Goal: Task Accomplishment & Management: Manage account settings

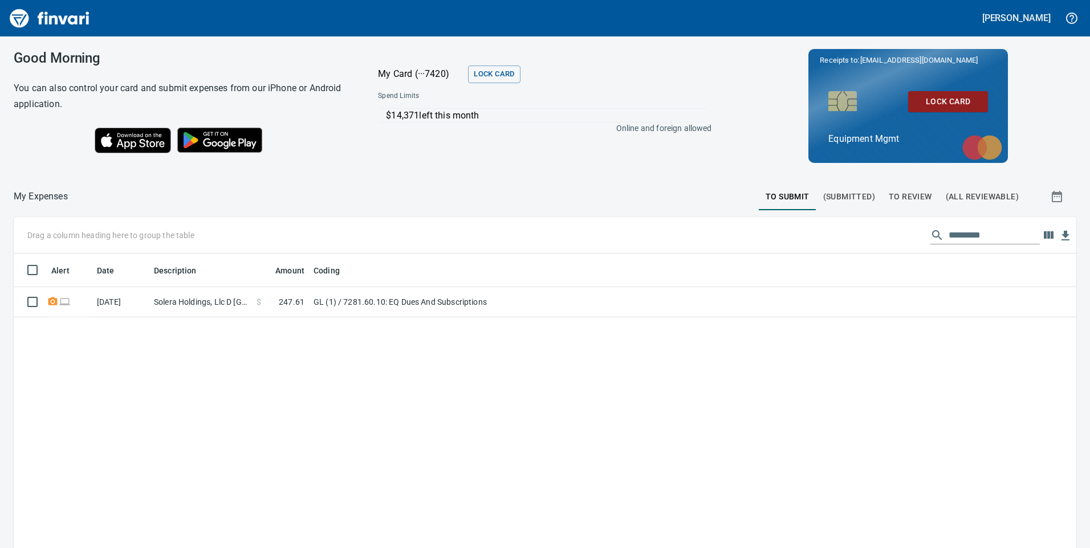
scroll to position [414, 1045]
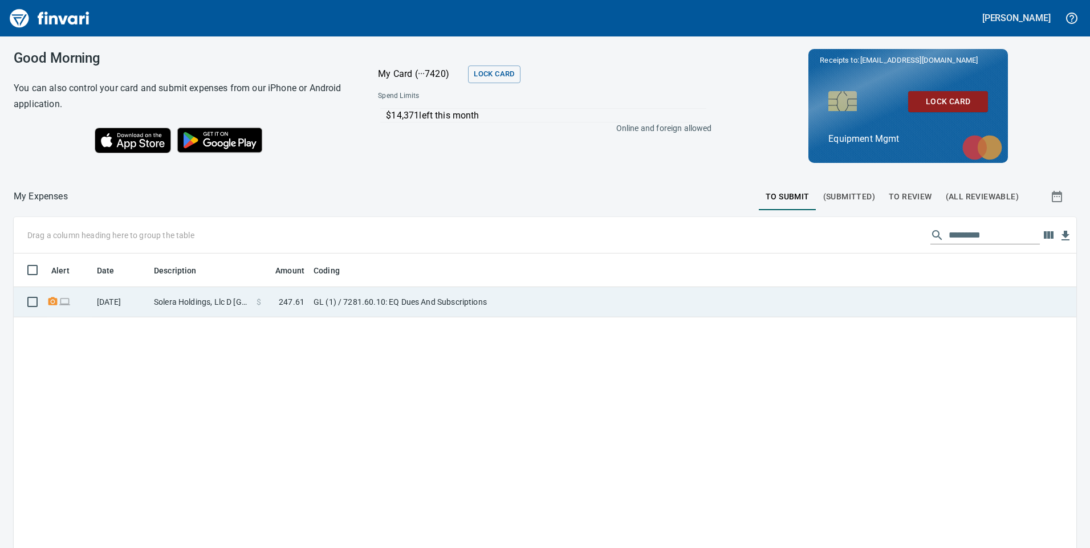
click at [220, 299] on td "Solera Holdings, Llc D [GEOGRAPHIC_DATA] [GEOGRAPHIC_DATA]" at bounding box center [200, 302] width 103 height 30
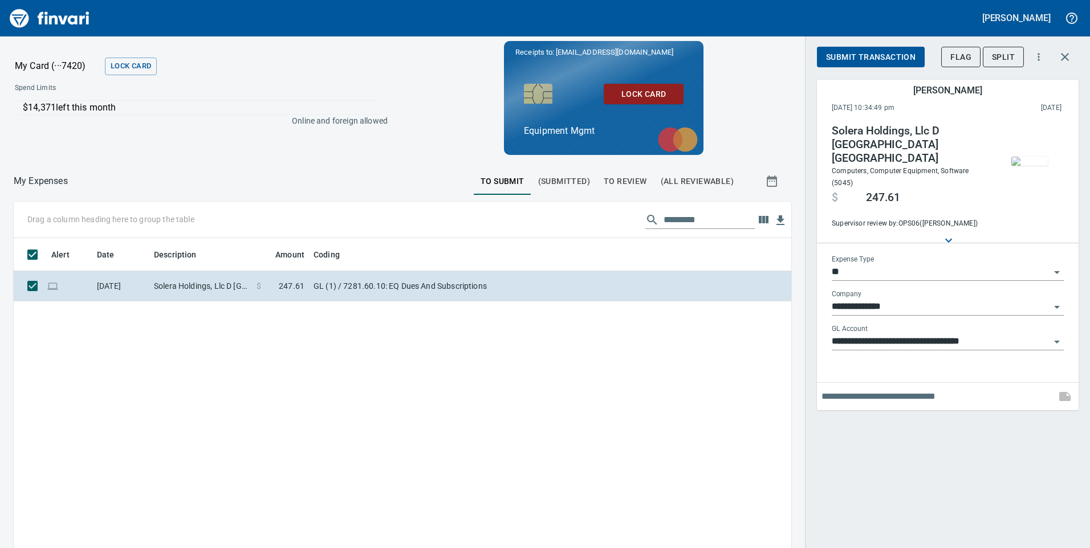
scroll to position [414, 760]
click at [865, 59] on span "Submit Transaction" at bounding box center [870, 57] width 89 height 14
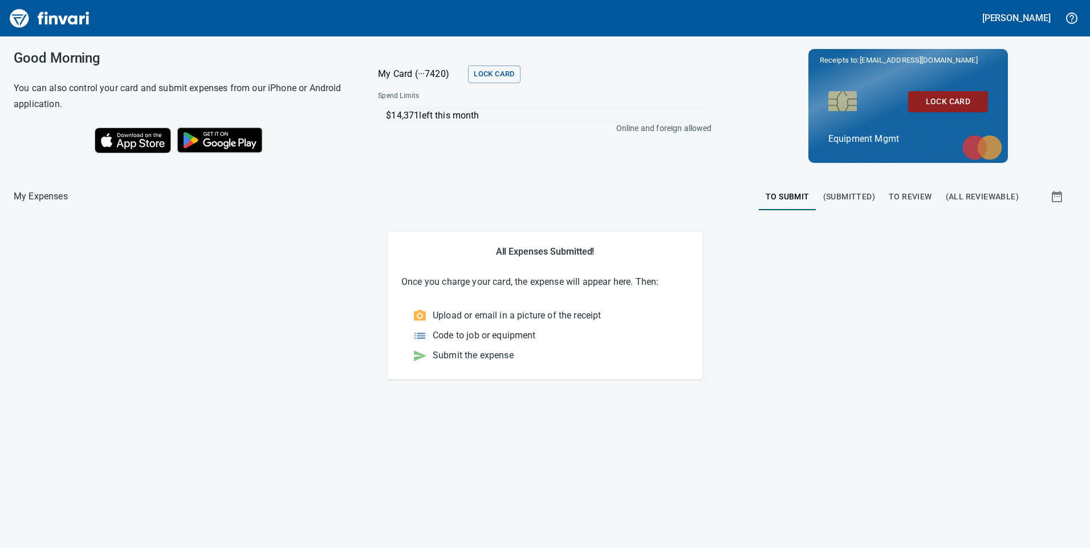
click at [896, 196] on span "To Review" at bounding box center [910, 197] width 43 height 14
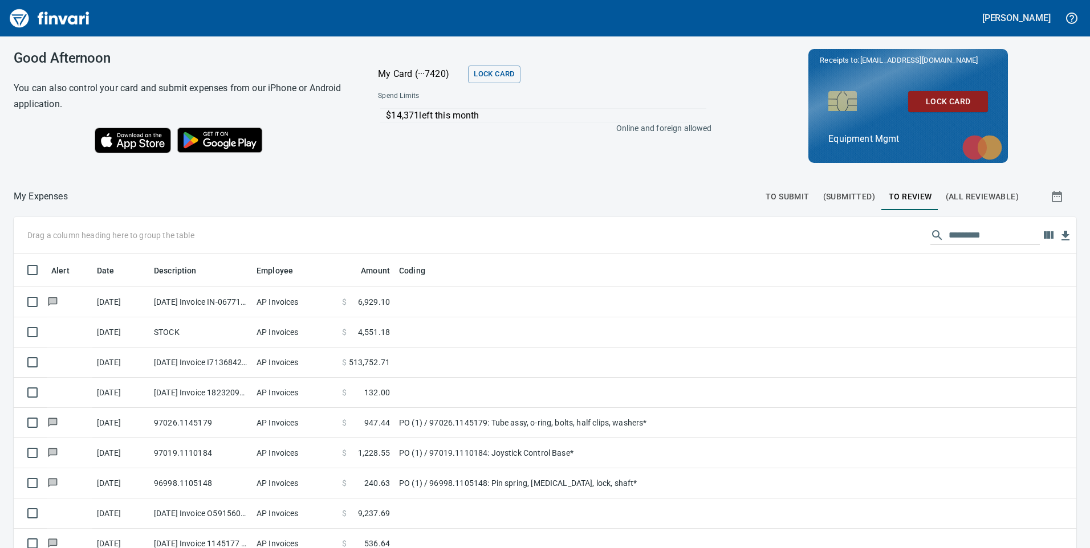
scroll to position [414, 1037]
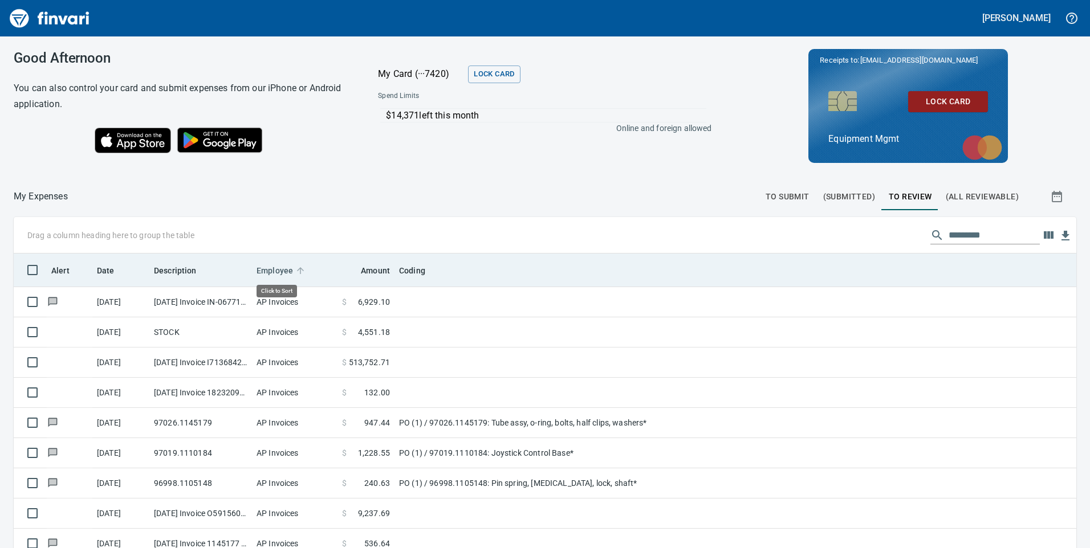
click at [296, 266] on icon at bounding box center [300, 271] width 10 height 10
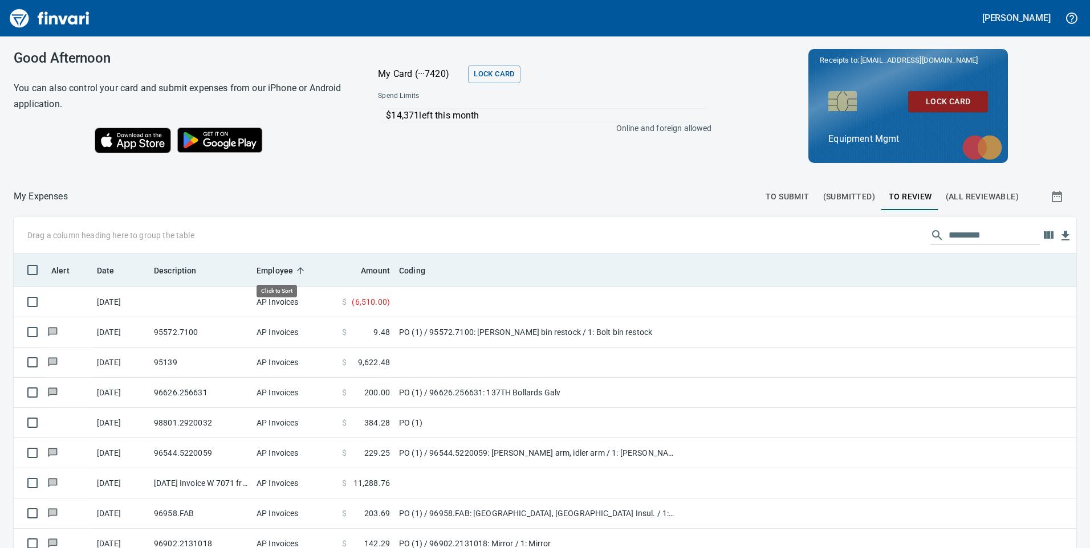
click at [296, 266] on icon at bounding box center [300, 271] width 10 height 10
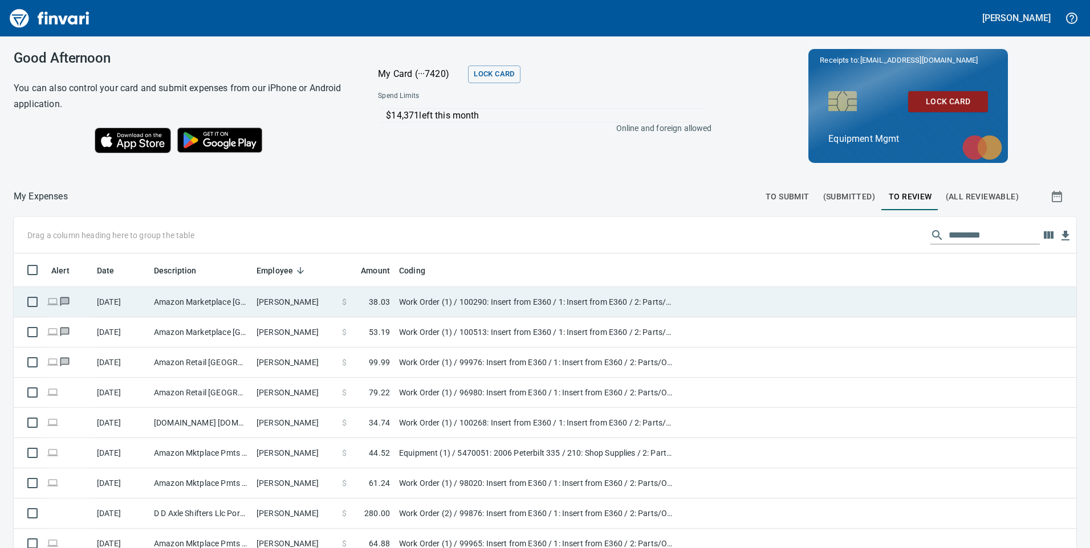
click at [235, 295] on td "Amazon Marketplace [GEOGRAPHIC_DATA] [GEOGRAPHIC_DATA]" at bounding box center [200, 302] width 103 height 30
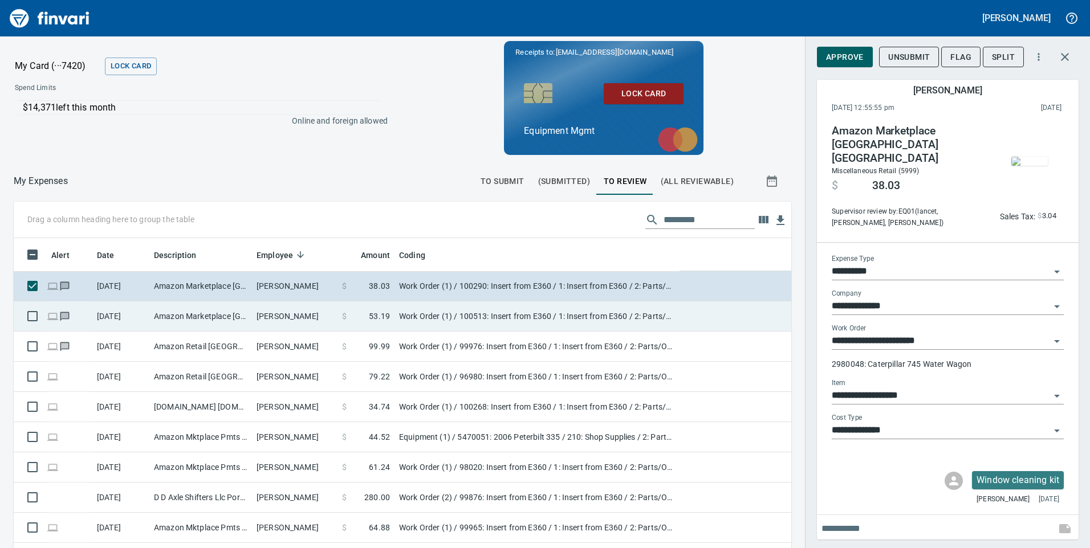
scroll to position [414, 752]
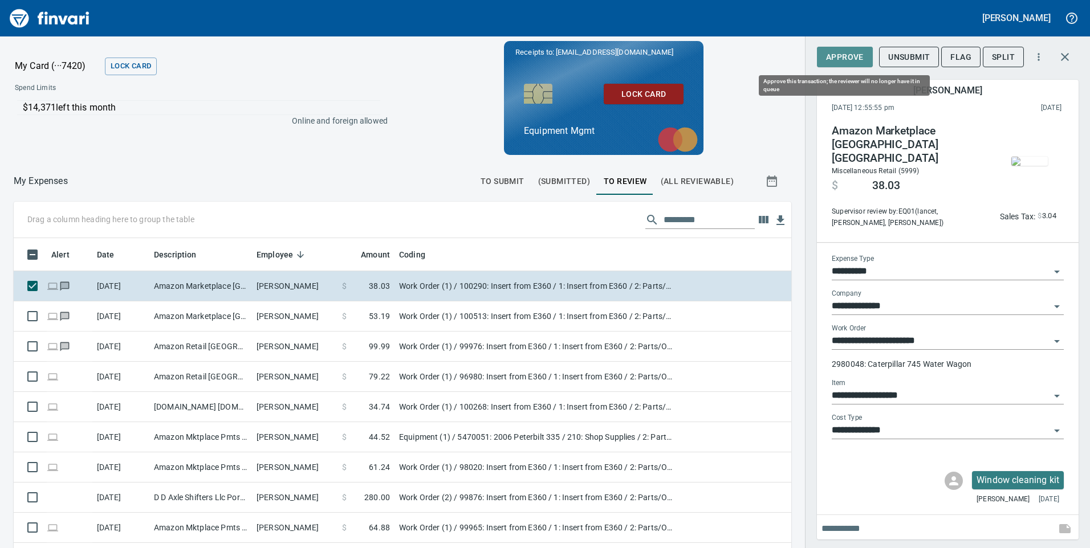
click at [841, 55] on span "Approve" at bounding box center [845, 57] width 38 height 14
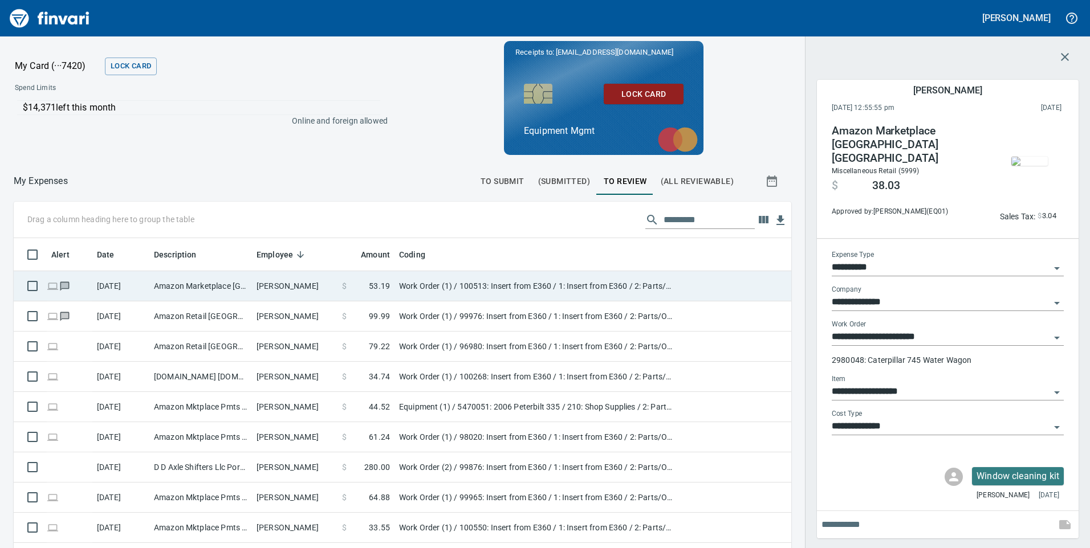
click at [244, 294] on td "Amazon Marketplace [GEOGRAPHIC_DATA] [GEOGRAPHIC_DATA]" at bounding box center [200, 286] width 103 height 30
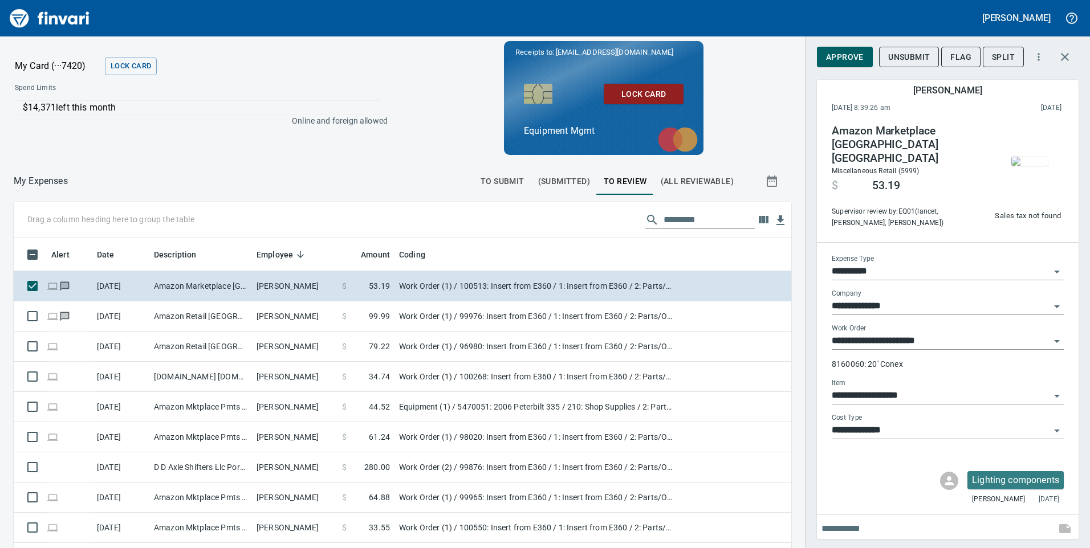
scroll to position [414, 752]
click at [843, 58] on span "Approve" at bounding box center [845, 57] width 38 height 14
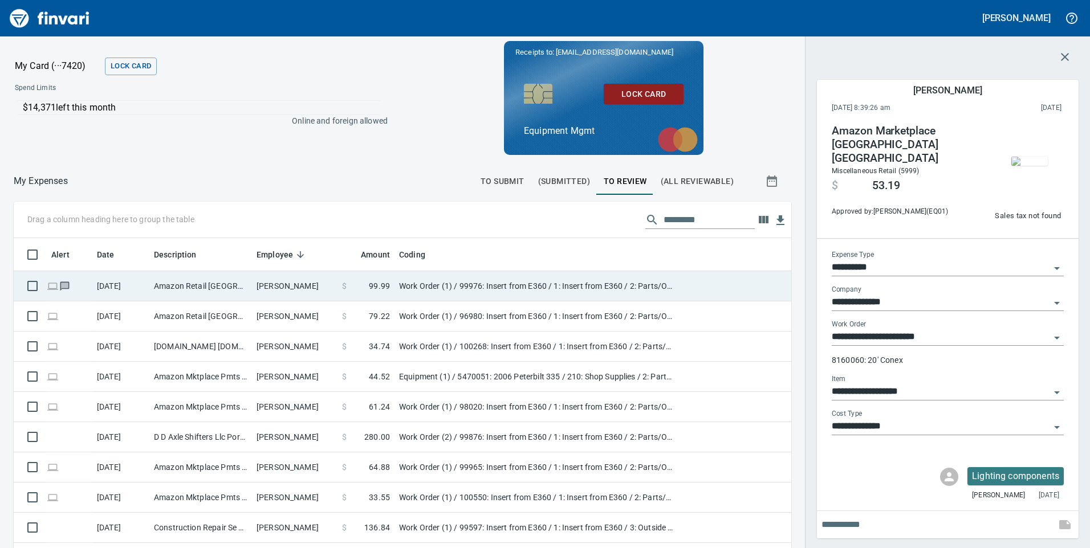
click at [312, 283] on td "[PERSON_NAME]" at bounding box center [295, 286] width 86 height 30
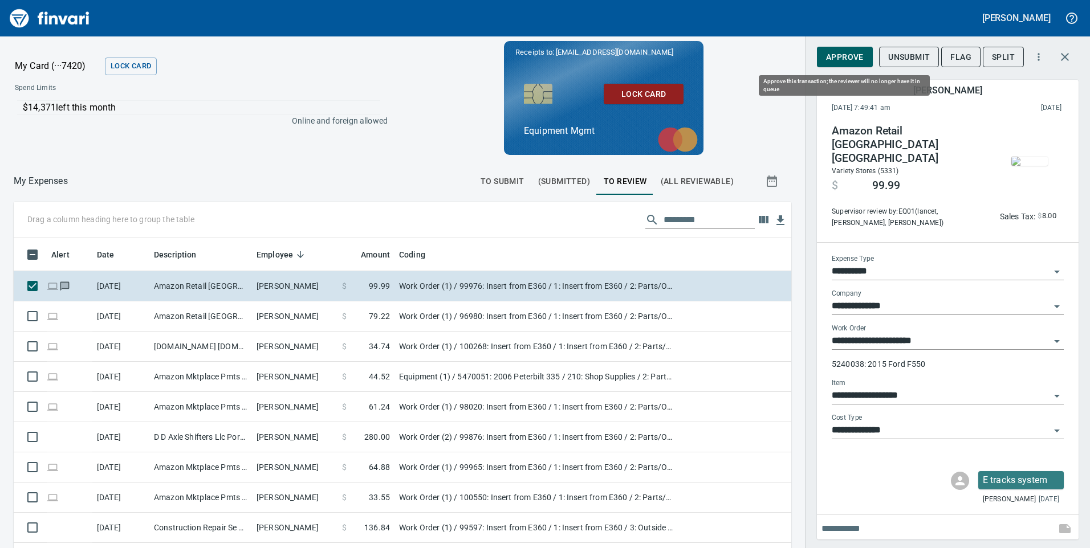
click at [845, 51] on span "Approve" at bounding box center [845, 57] width 38 height 14
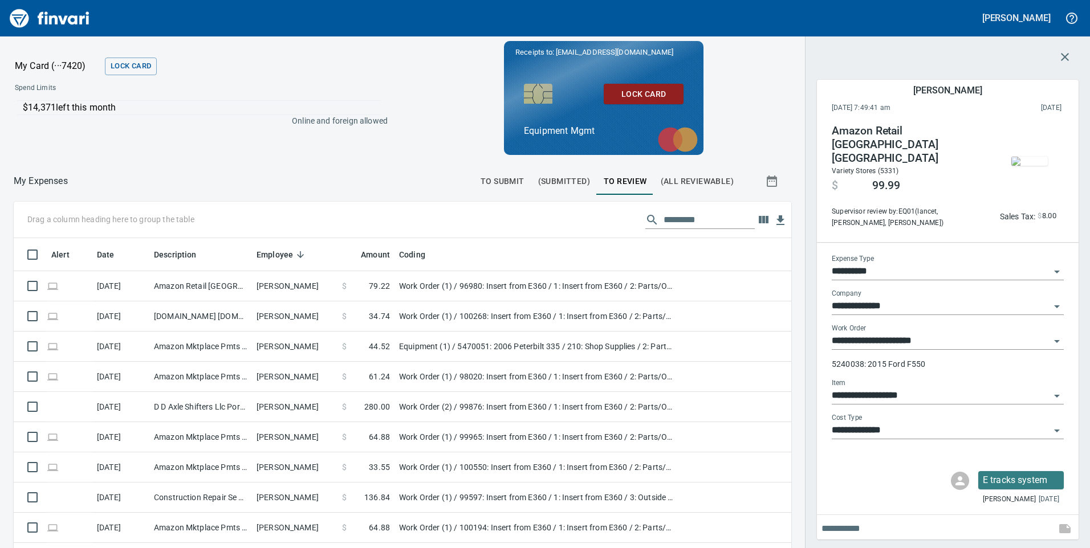
scroll to position [414, 752]
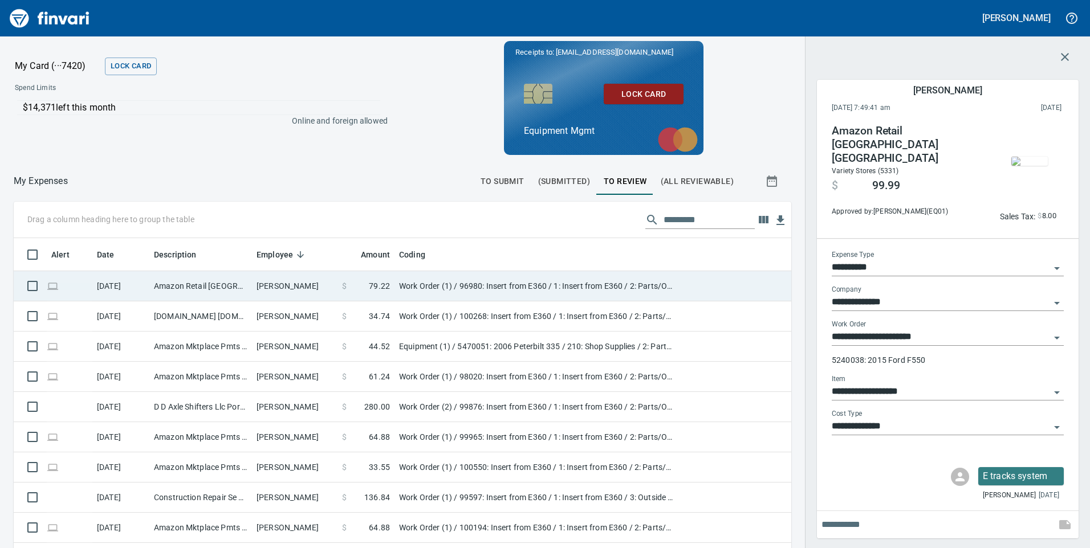
click at [317, 282] on td "[PERSON_NAME]" at bounding box center [295, 286] width 86 height 30
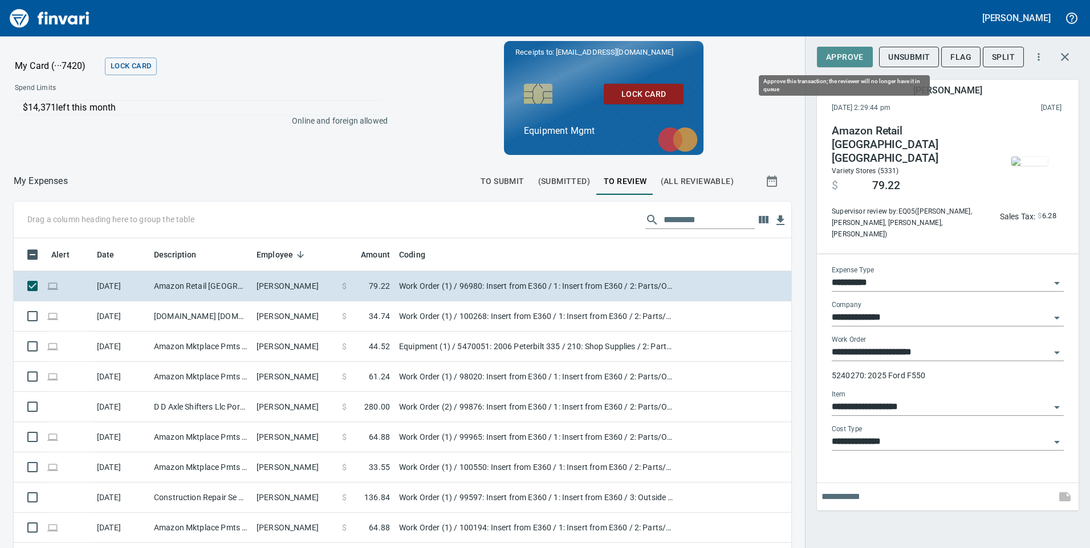
click at [835, 59] on span "Approve" at bounding box center [845, 57] width 38 height 14
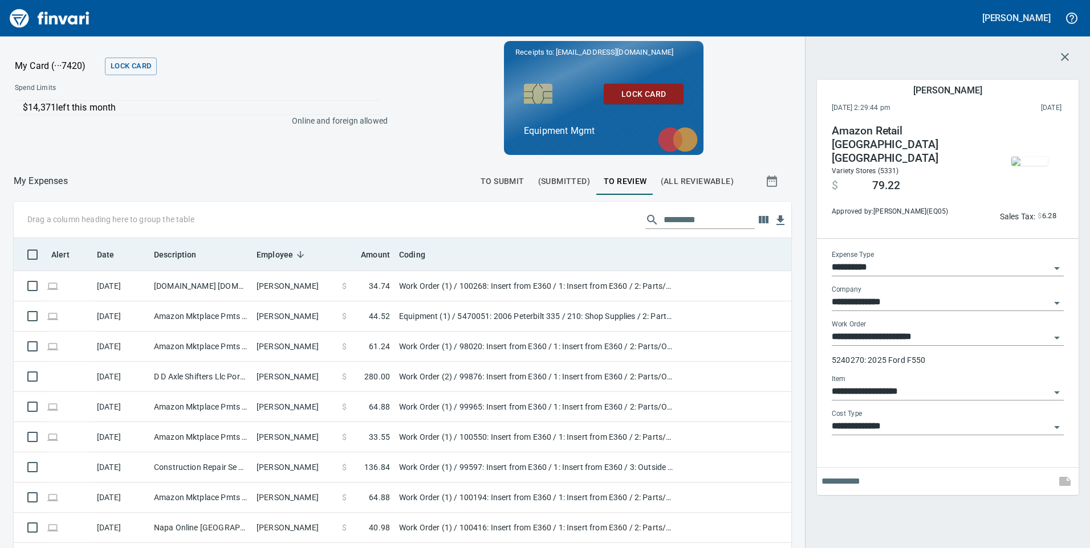
scroll to position [414, 752]
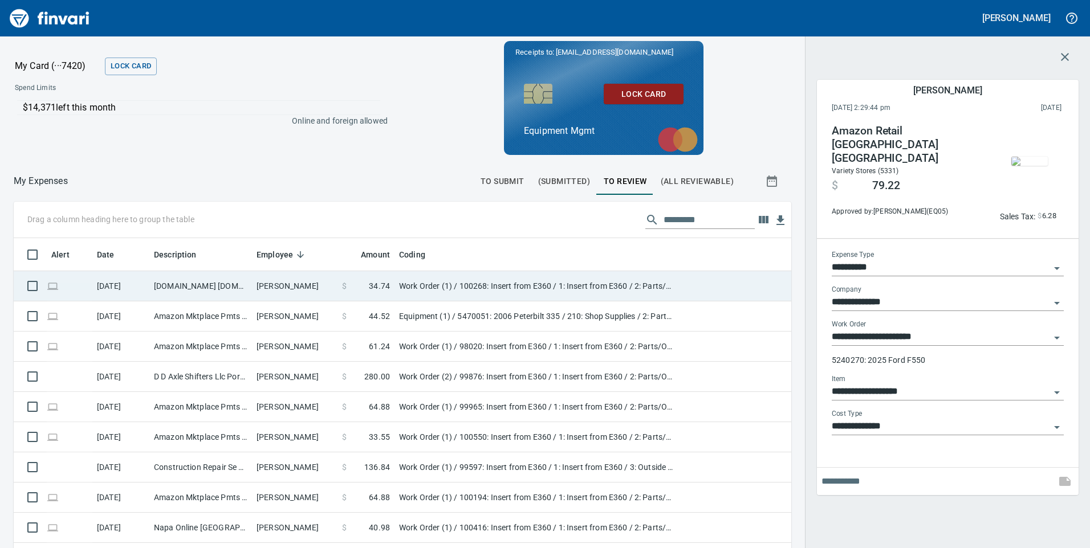
click at [307, 291] on td "[PERSON_NAME]" at bounding box center [295, 286] width 86 height 30
type input "**********"
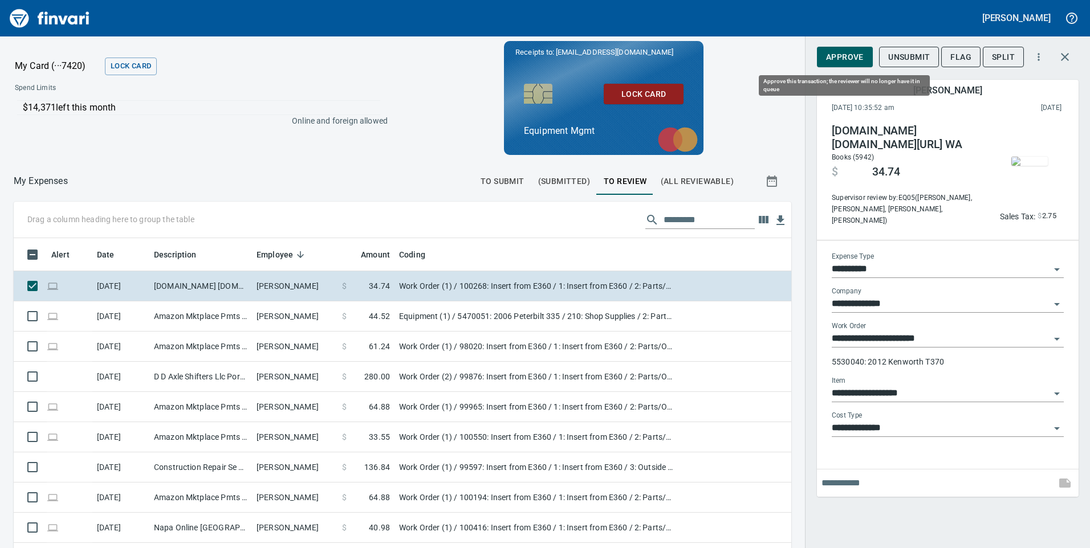
click at [849, 58] on span "Approve" at bounding box center [845, 57] width 38 height 14
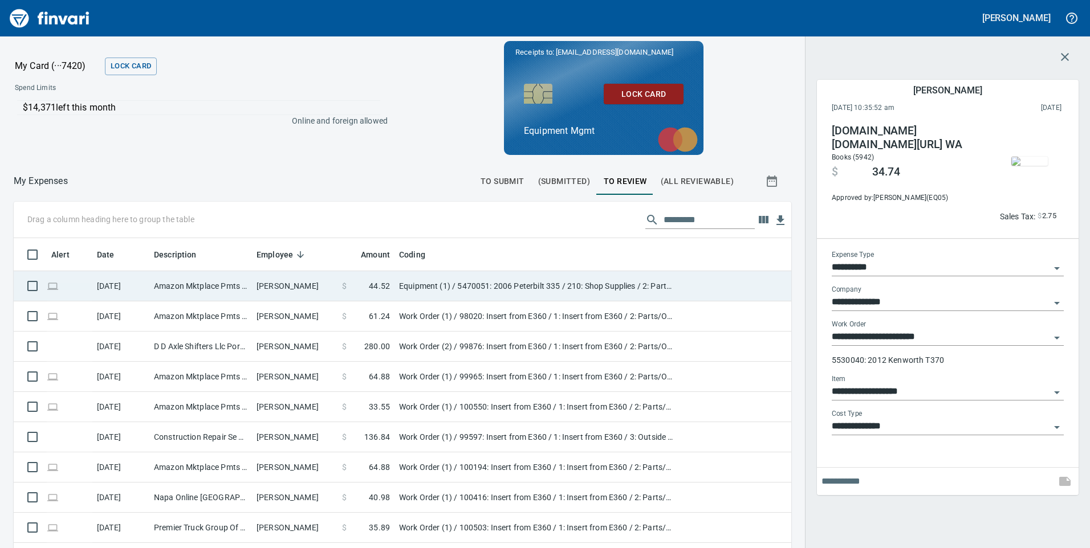
scroll to position [414, 752]
click at [333, 286] on td "[PERSON_NAME]" at bounding box center [295, 286] width 86 height 30
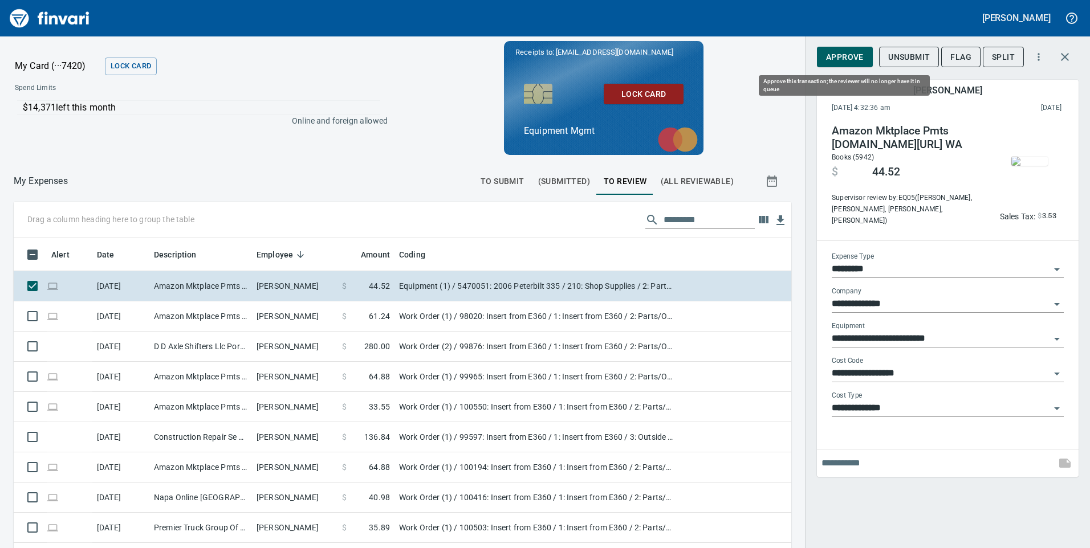
scroll to position [414, 752]
click at [851, 56] on span "Approve" at bounding box center [845, 57] width 38 height 14
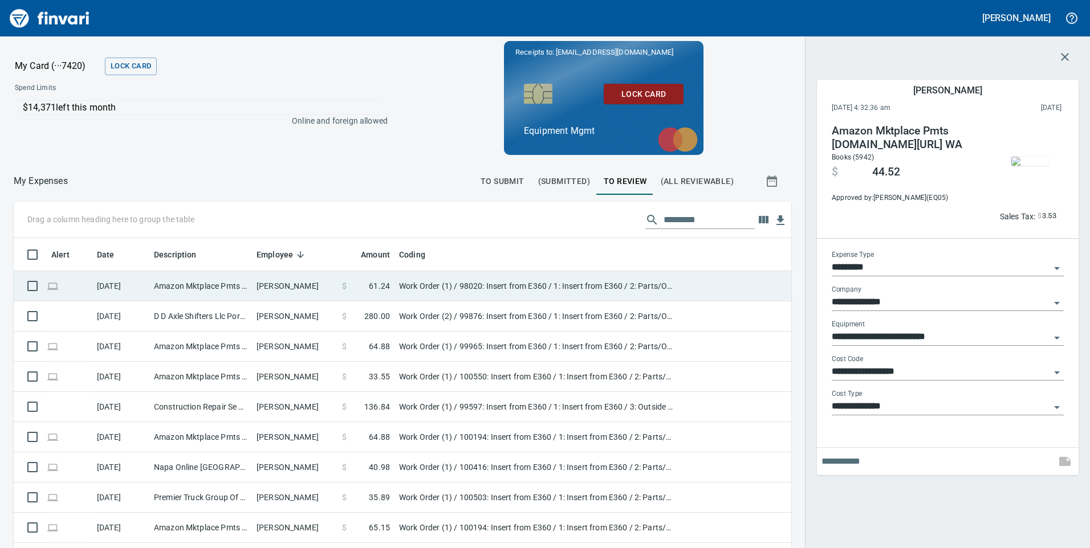
click at [293, 288] on td "[PERSON_NAME]" at bounding box center [295, 286] width 86 height 30
type input "**********"
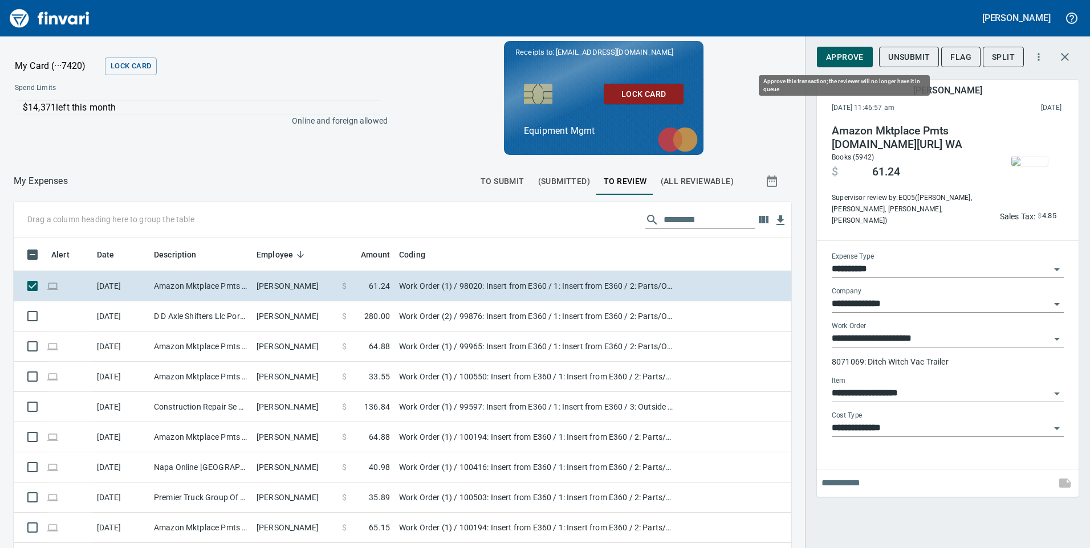
click at [854, 56] on span "Approve" at bounding box center [845, 57] width 38 height 14
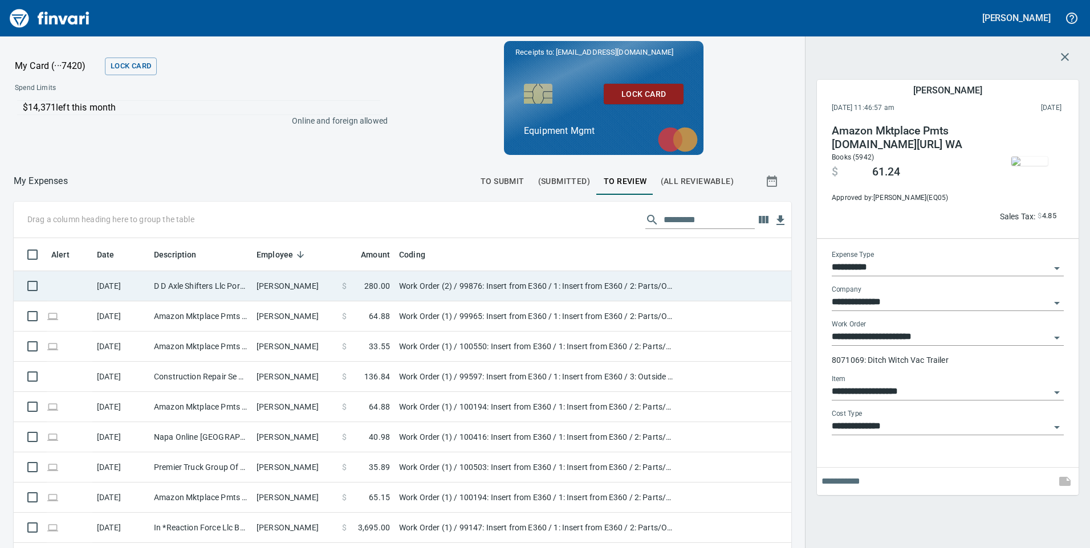
scroll to position [414, 752]
click at [308, 287] on td "[PERSON_NAME]" at bounding box center [295, 286] width 86 height 30
type input "**********"
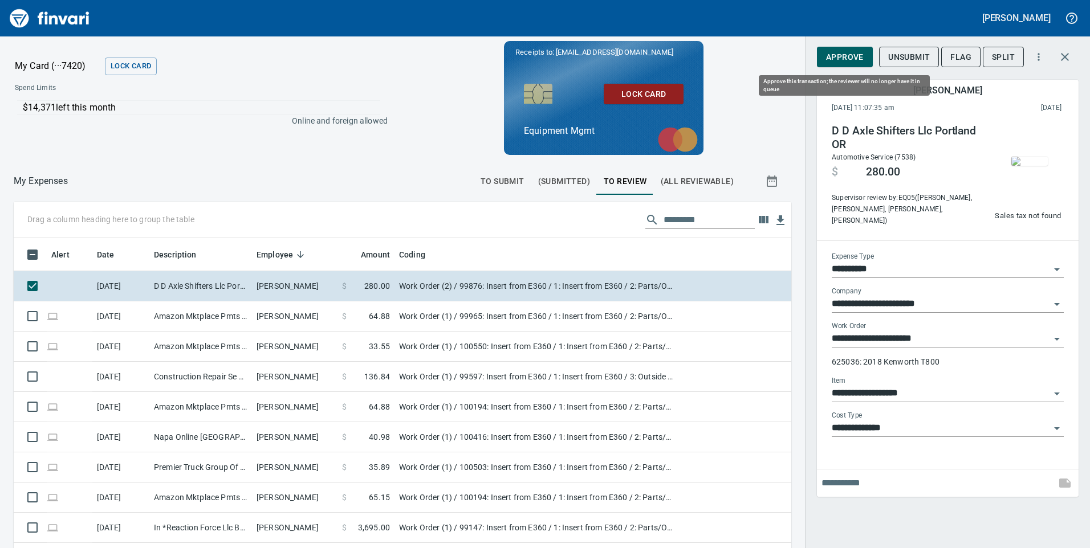
scroll to position [414, 752]
click at [866, 55] on button "Approve" at bounding box center [845, 57] width 56 height 21
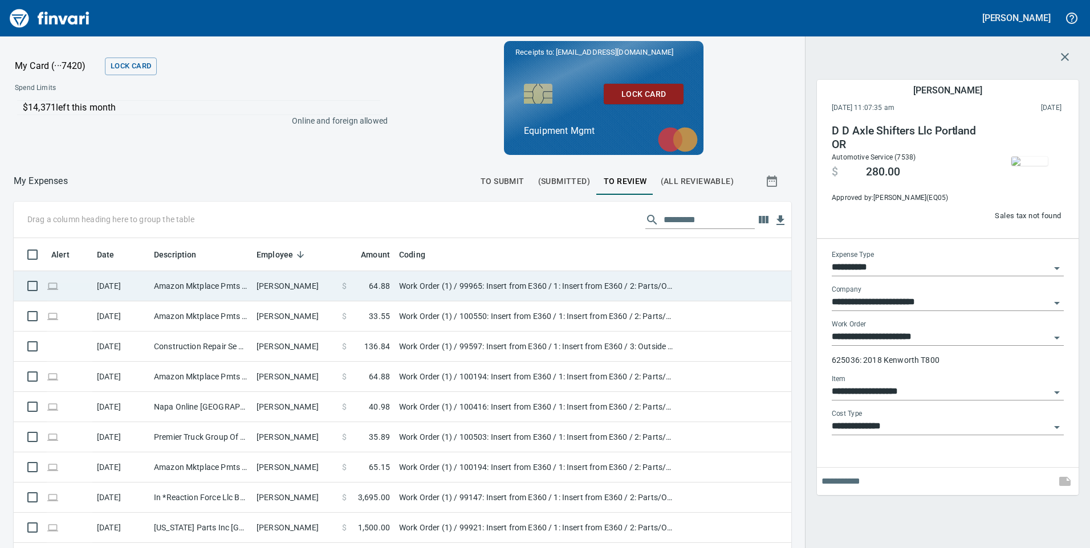
click at [319, 279] on td "[PERSON_NAME]" at bounding box center [295, 286] width 86 height 30
type input "**********"
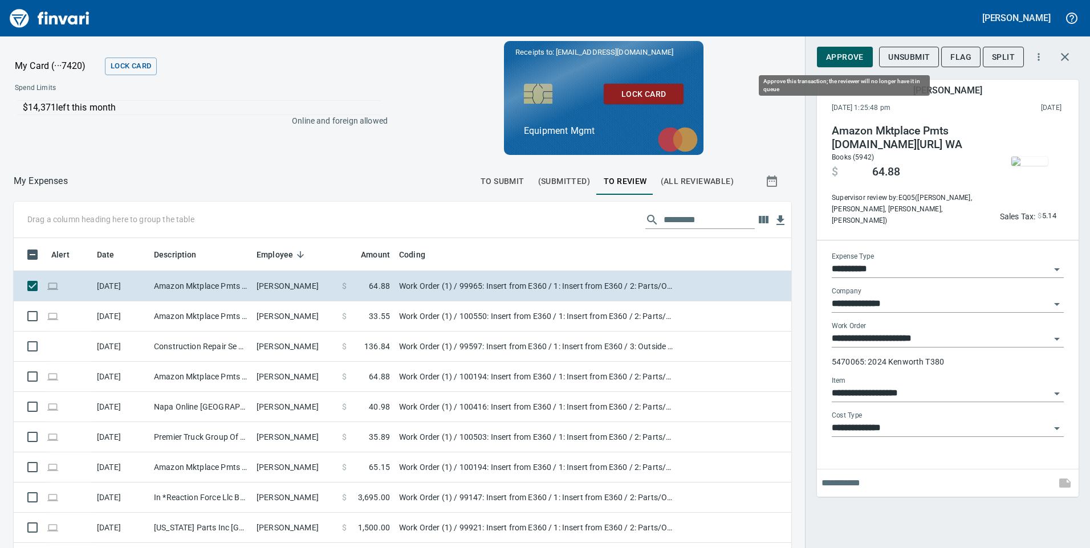
click at [845, 53] on span "Approve" at bounding box center [845, 57] width 38 height 14
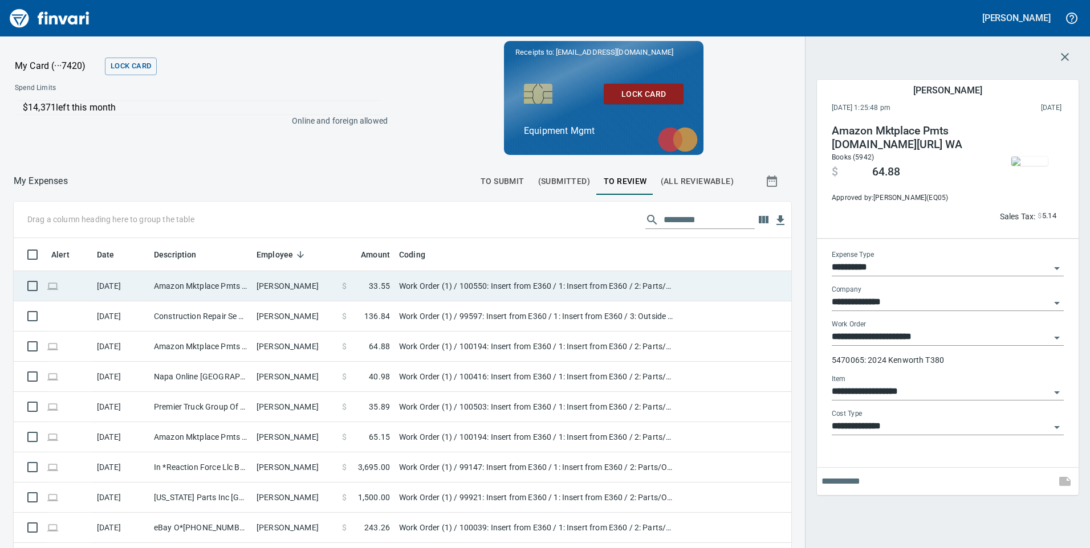
scroll to position [414, 752]
click at [315, 284] on td "[PERSON_NAME]" at bounding box center [295, 286] width 86 height 30
type input "**********"
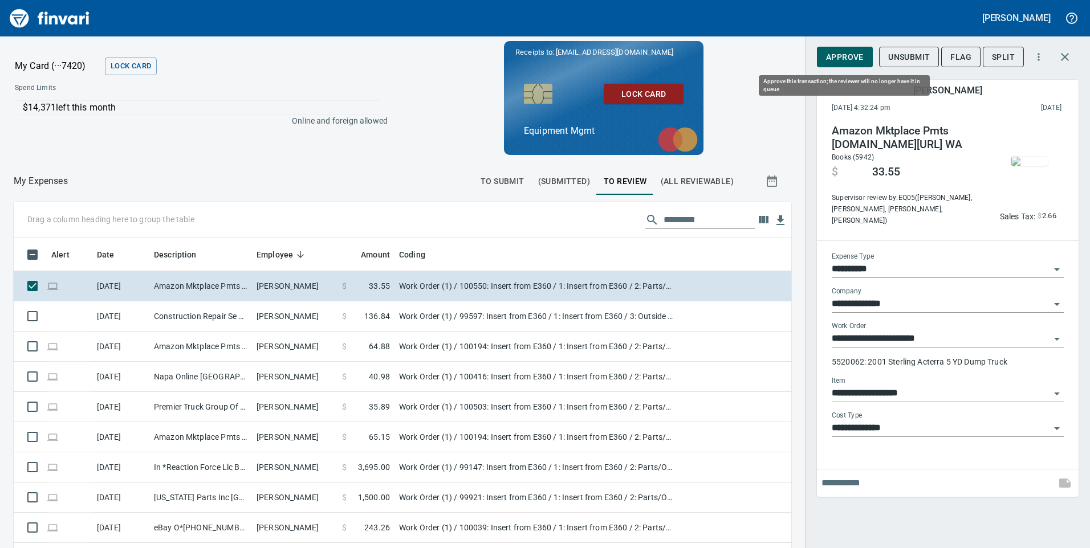
click at [840, 50] on span "Approve" at bounding box center [845, 57] width 38 height 14
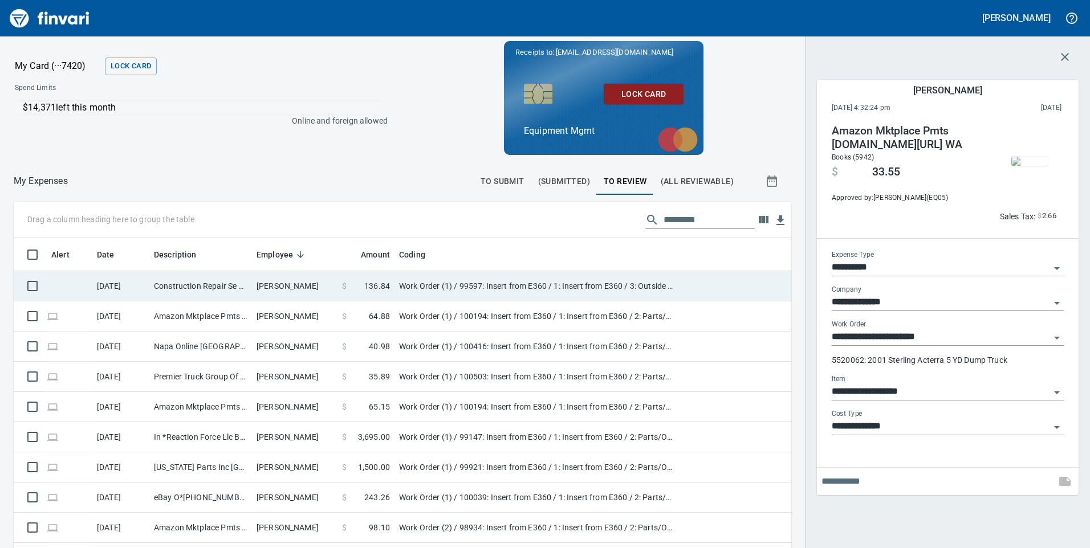
scroll to position [414, 752]
click at [302, 287] on td "[PERSON_NAME]" at bounding box center [295, 286] width 86 height 30
type input "**********"
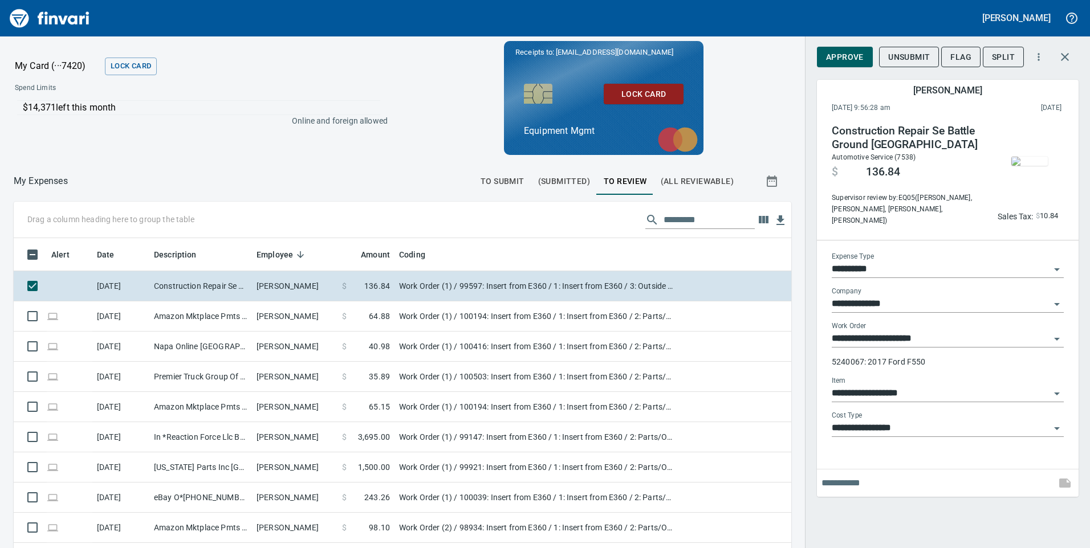
scroll to position [414, 752]
click at [853, 57] on span "Approve" at bounding box center [845, 57] width 38 height 14
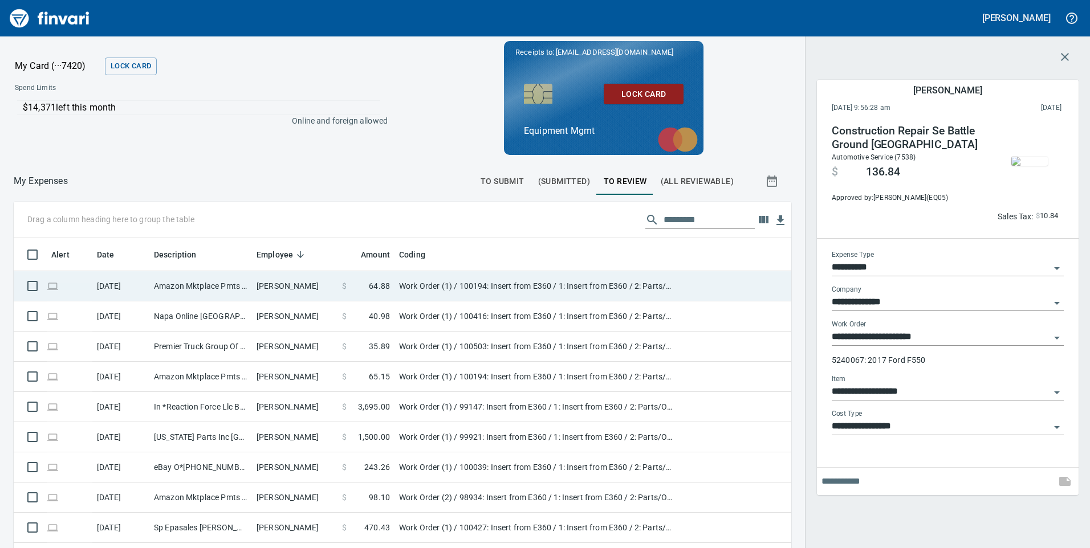
click at [312, 290] on td "[PERSON_NAME]" at bounding box center [295, 286] width 86 height 30
type input "**********"
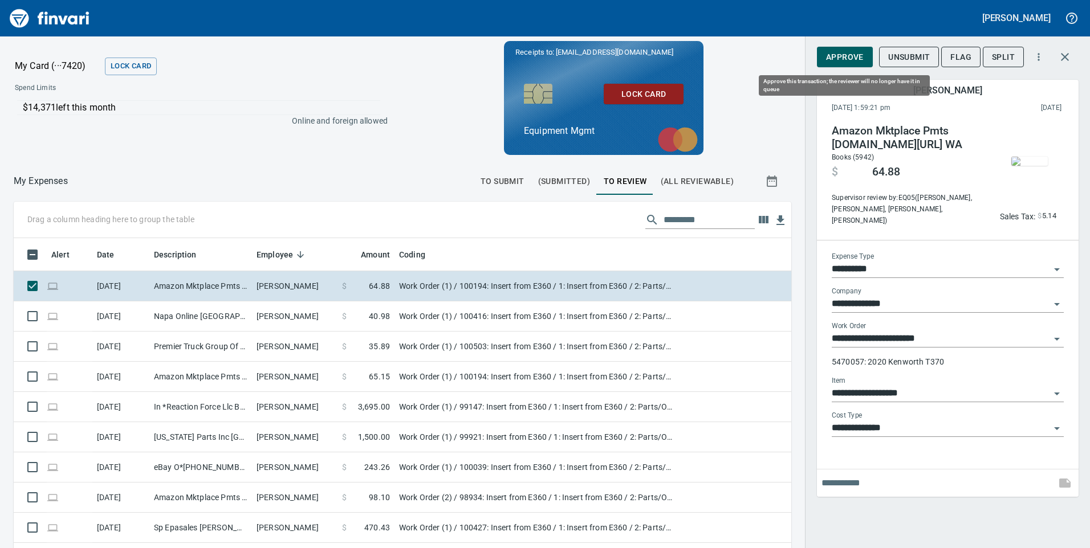
click at [852, 51] on span "Approve" at bounding box center [845, 57] width 38 height 14
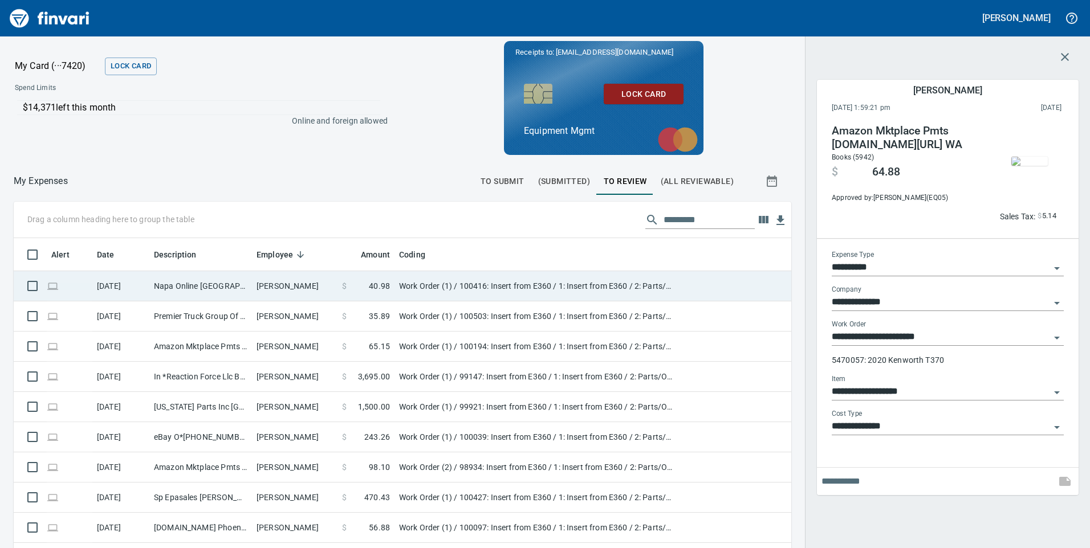
scroll to position [414, 752]
click at [316, 288] on td "[PERSON_NAME]" at bounding box center [295, 286] width 86 height 30
type input "**********"
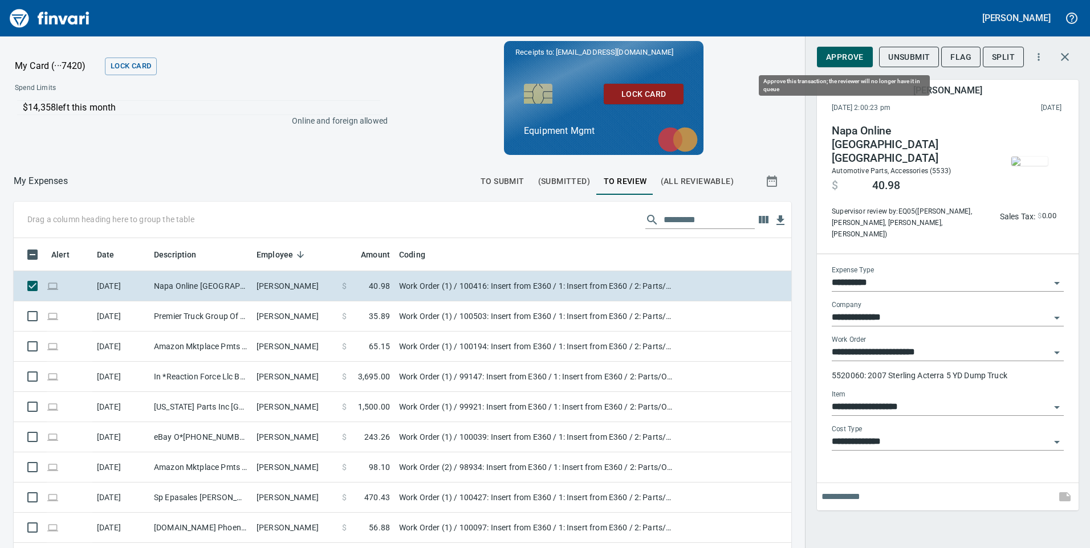
scroll to position [414, 752]
click at [840, 60] on span "Approve" at bounding box center [845, 57] width 38 height 14
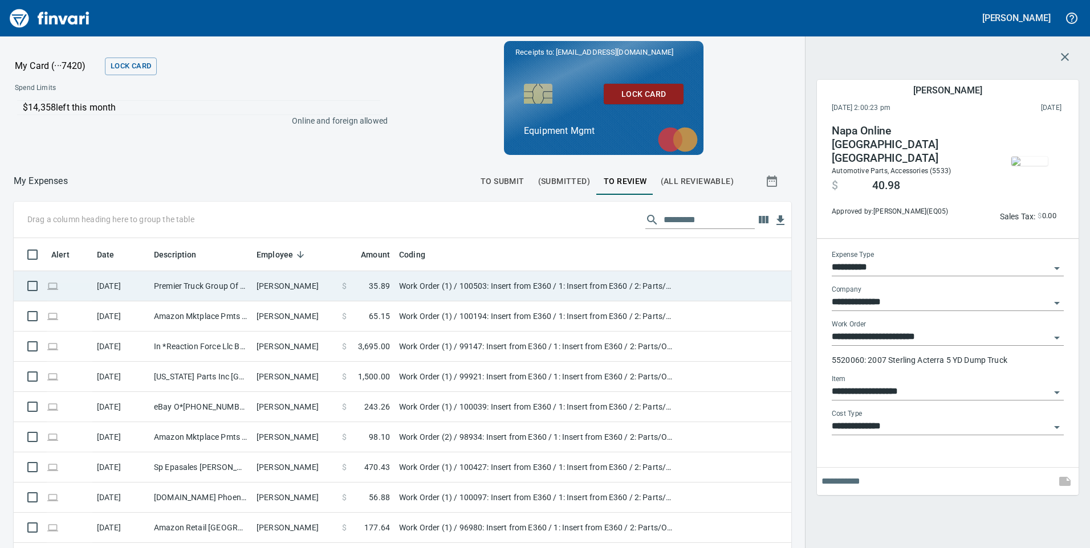
click at [306, 282] on td "[PERSON_NAME]" at bounding box center [295, 286] width 86 height 30
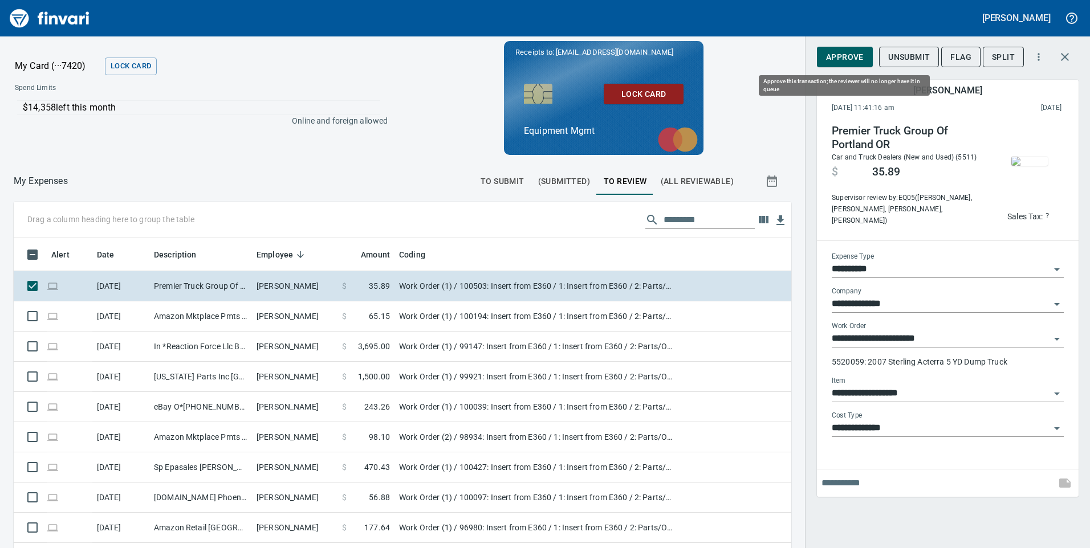
scroll to position [414, 752]
click at [852, 56] on span "Approve" at bounding box center [845, 57] width 38 height 14
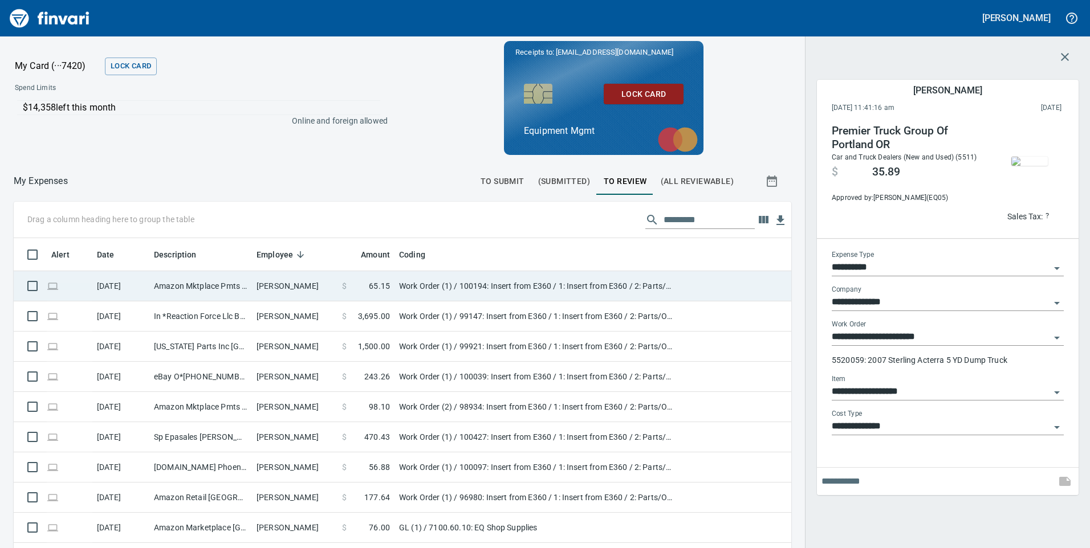
click at [278, 282] on td "[PERSON_NAME]" at bounding box center [295, 286] width 86 height 30
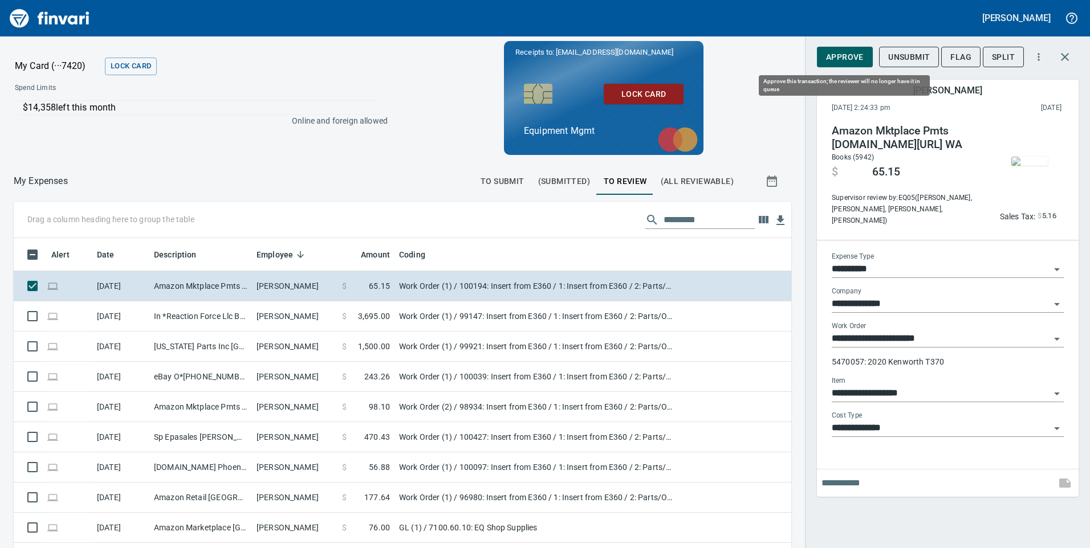
scroll to position [414, 752]
click at [858, 56] on span "Approve" at bounding box center [845, 57] width 38 height 14
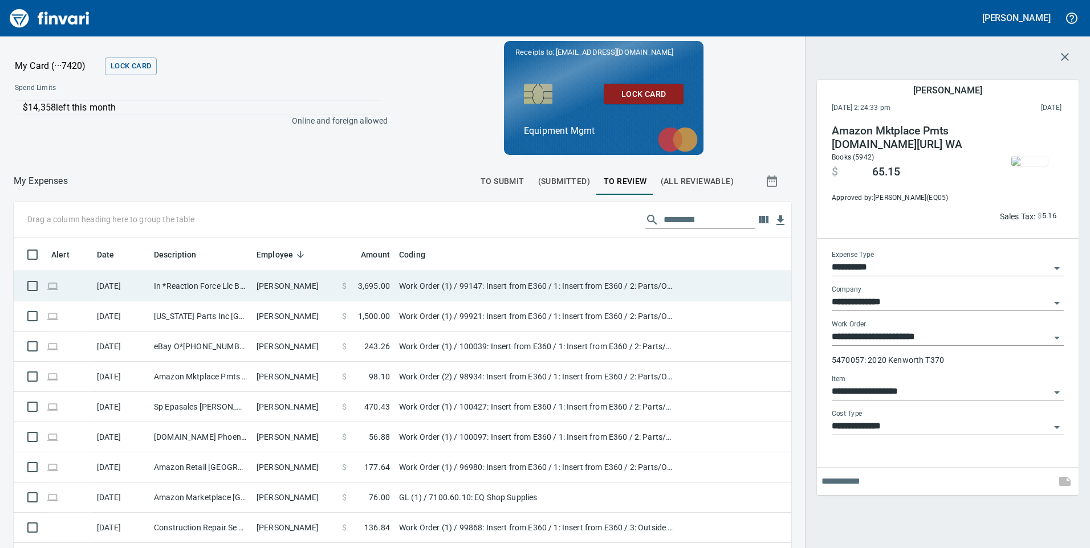
click at [316, 290] on td "[PERSON_NAME]" at bounding box center [295, 286] width 86 height 30
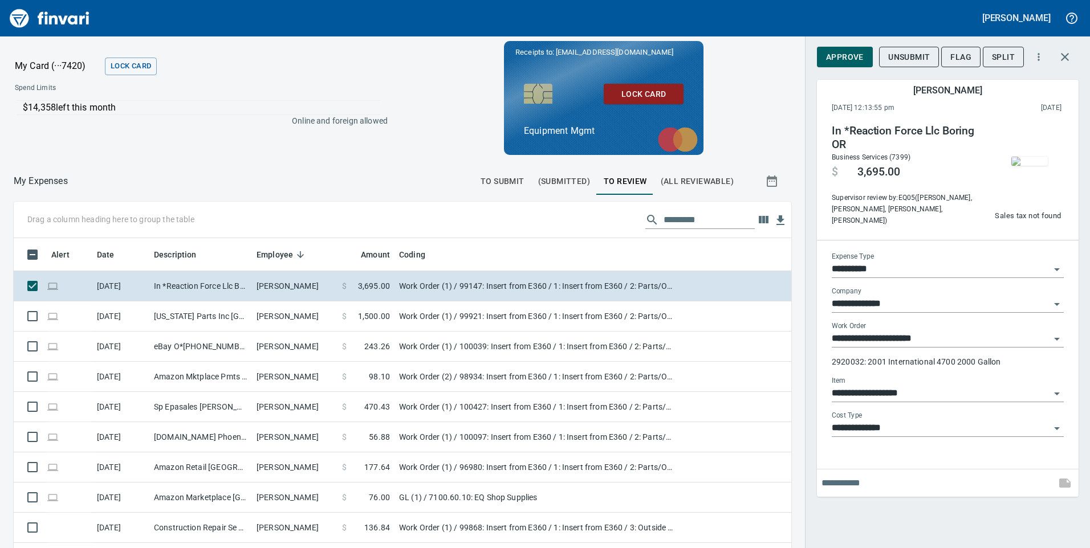
click at [1037, 158] on img "button" at bounding box center [1029, 161] width 36 height 9
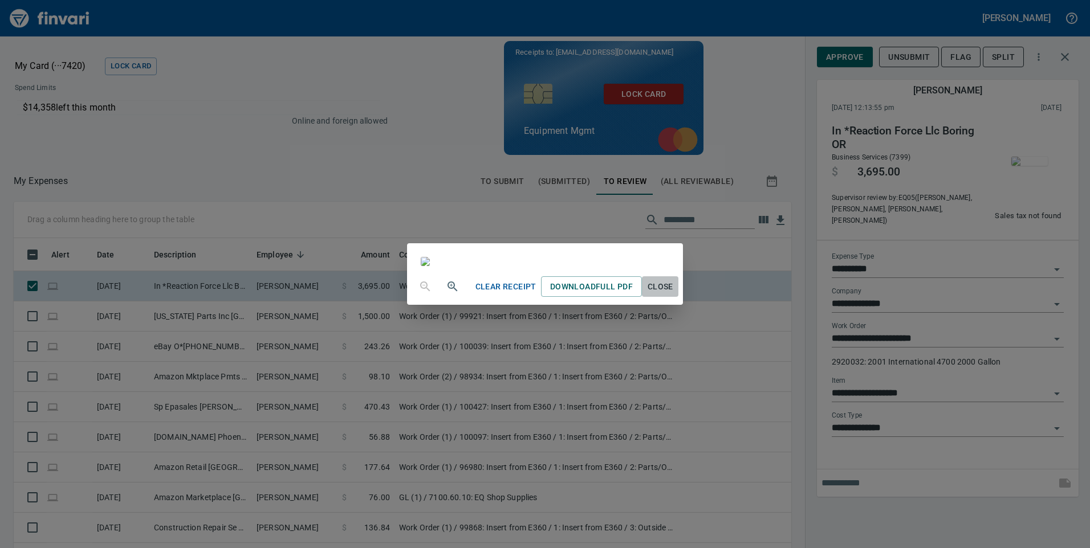
click at [674, 294] on span "Close" at bounding box center [659, 287] width 27 height 14
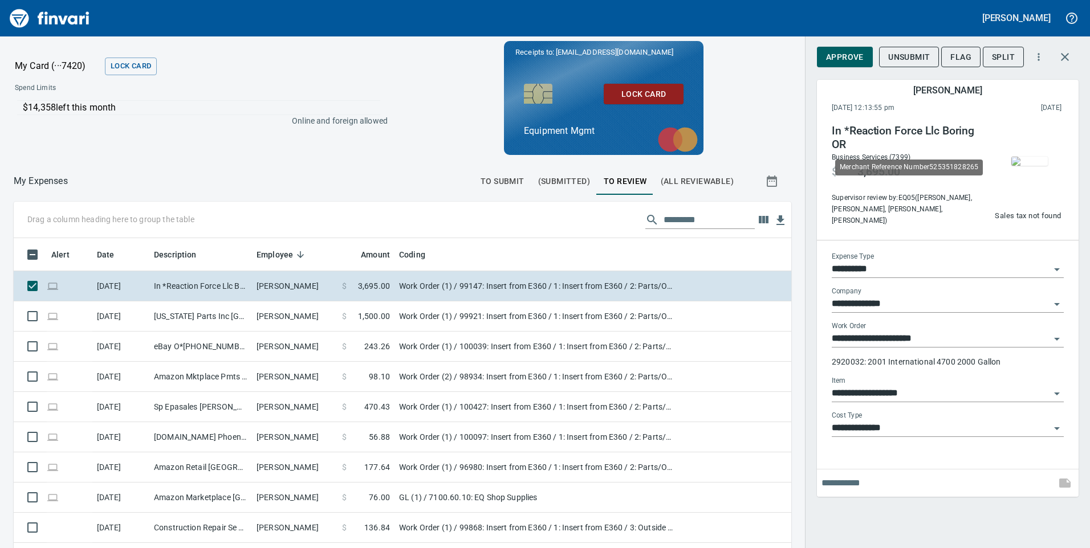
scroll to position [414, 752]
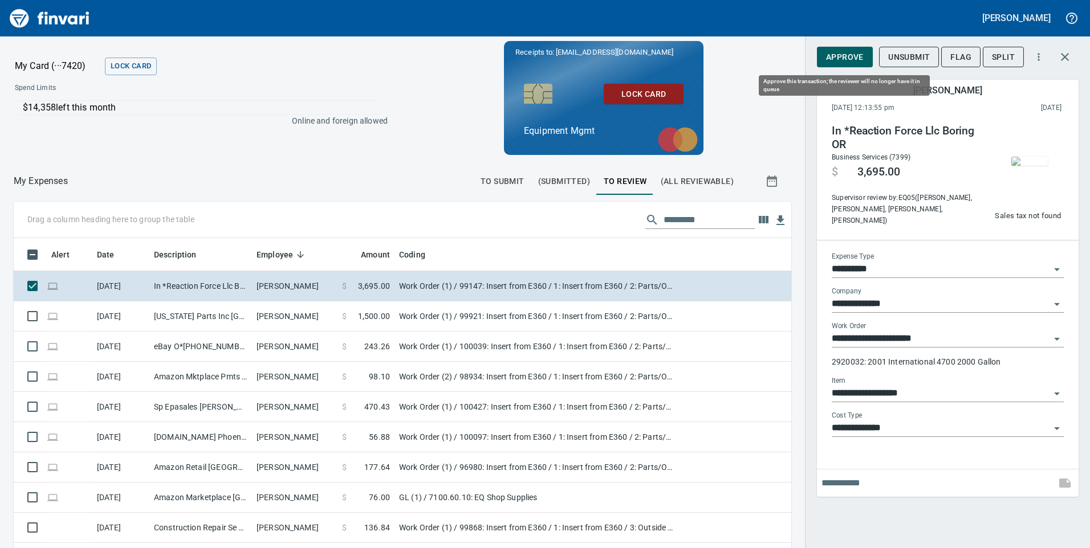
click at [862, 57] on span "Approve" at bounding box center [845, 57] width 38 height 14
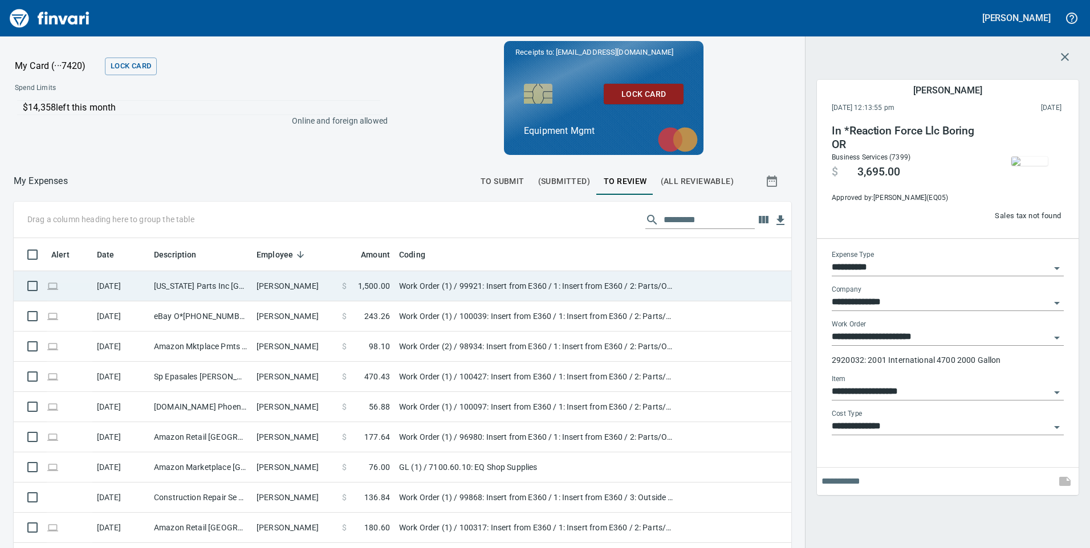
click at [319, 290] on td "[PERSON_NAME]" at bounding box center [295, 286] width 86 height 30
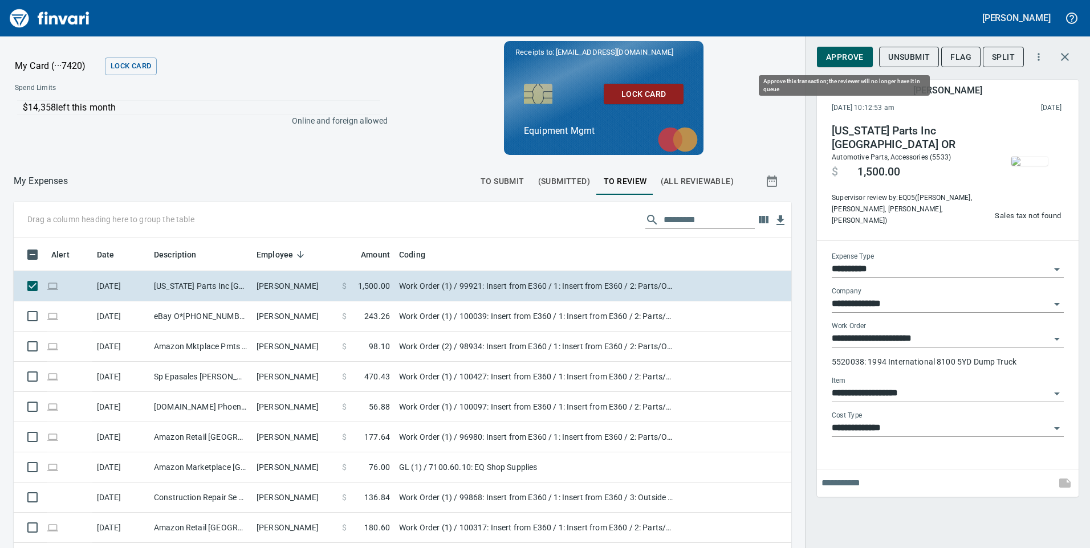
click at [845, 56] on span "Approve" at bounding box center [845, 57] width 38 height 14
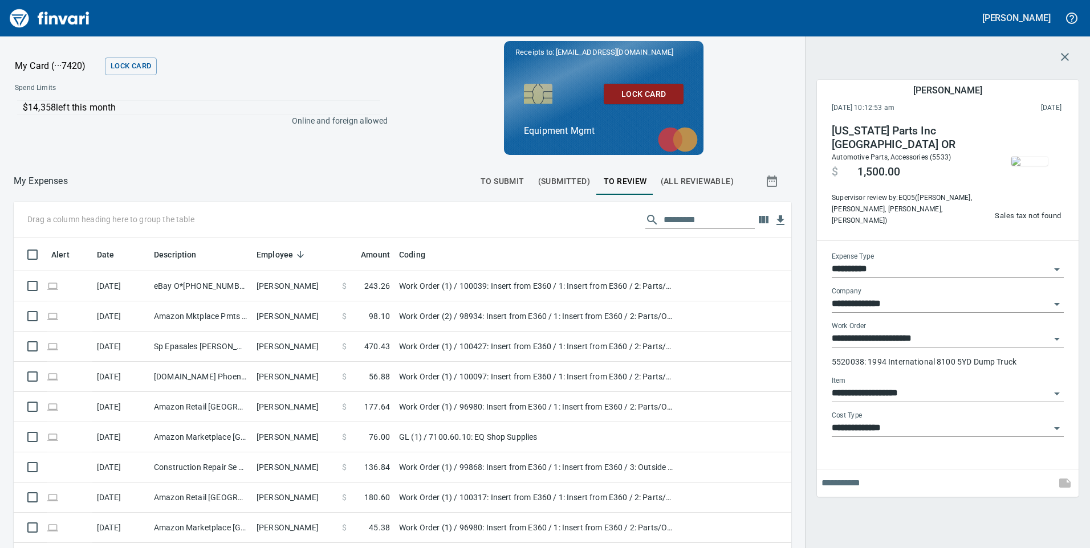
scroll to position [414, 752]
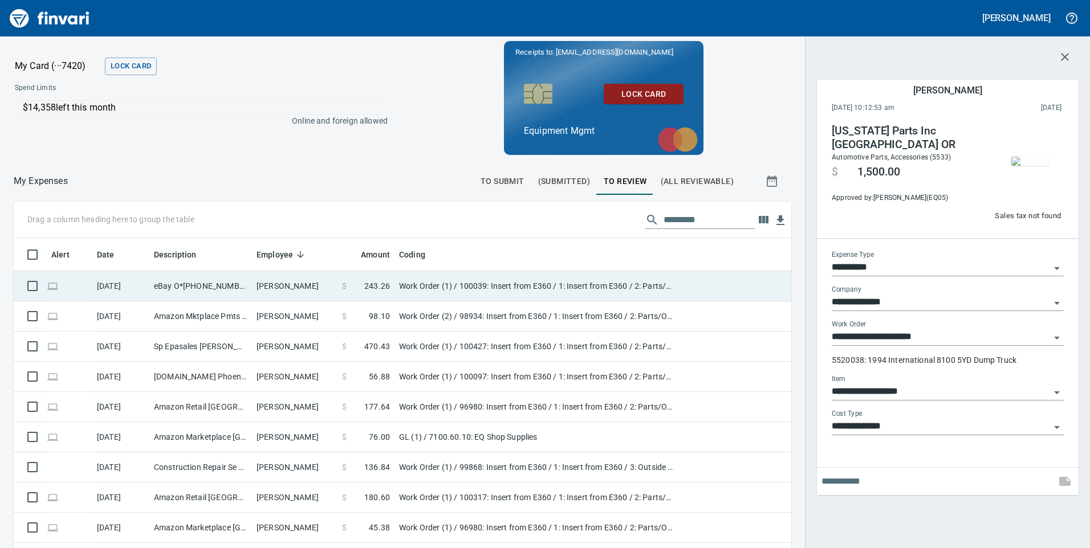
click at [327, 287] on td "[PERSON_NAME]" at bounding box center [295, 286] width 86 height 30
type input "**********"
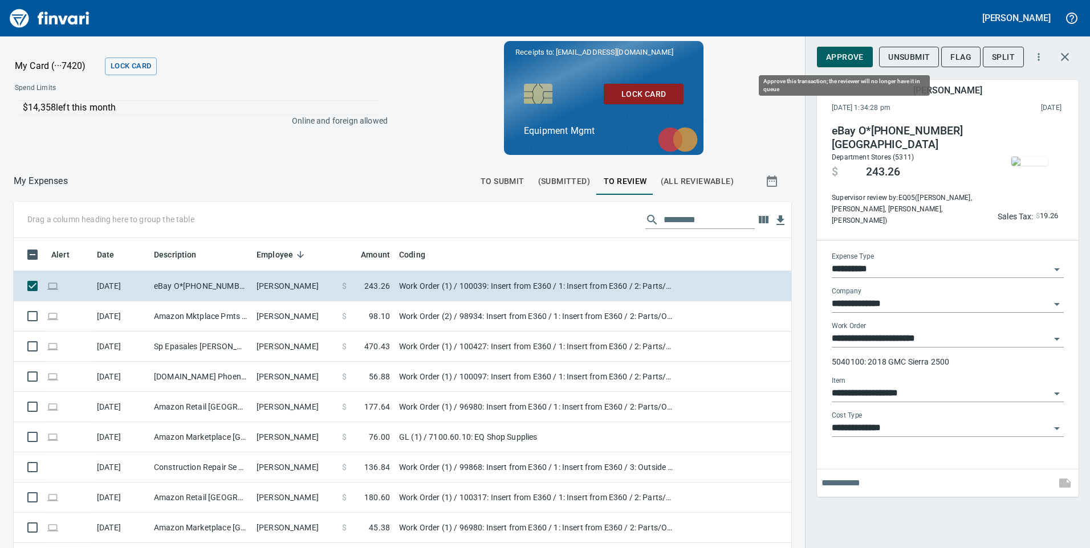
click at [848, 63] on span "Approve" at bounding box center [845, 57] width 38 height 14
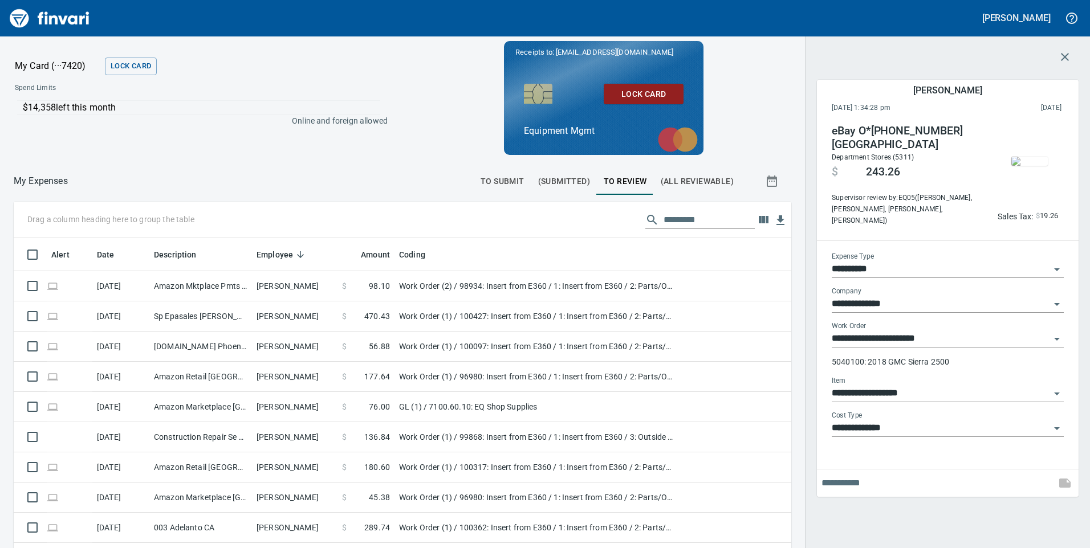
scroll to position [414, 752]
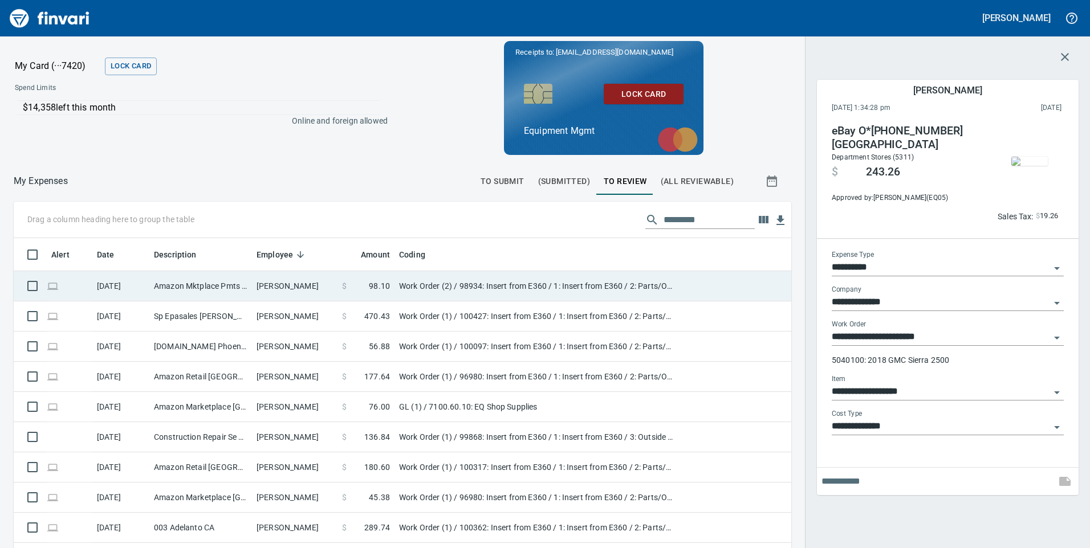
click at [327, 298] on td "[PERSON_NAME]" at bounding box center [295, 286] width 86 height 30
type input "**********"
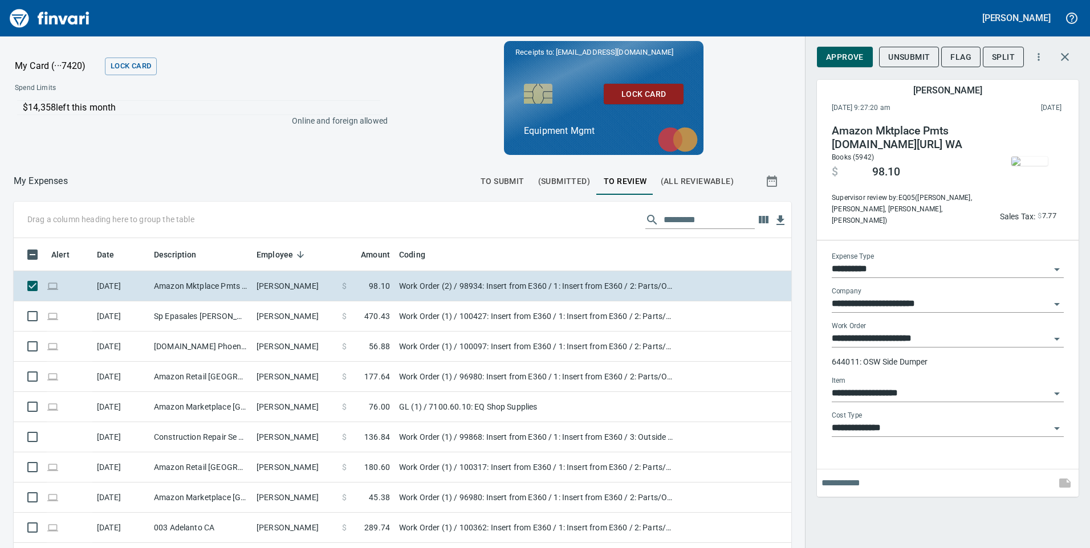
scroll to position [414, 752]
click at [852, 55] on span "Approve" at bounding box center [845, 57] width 38 height 14
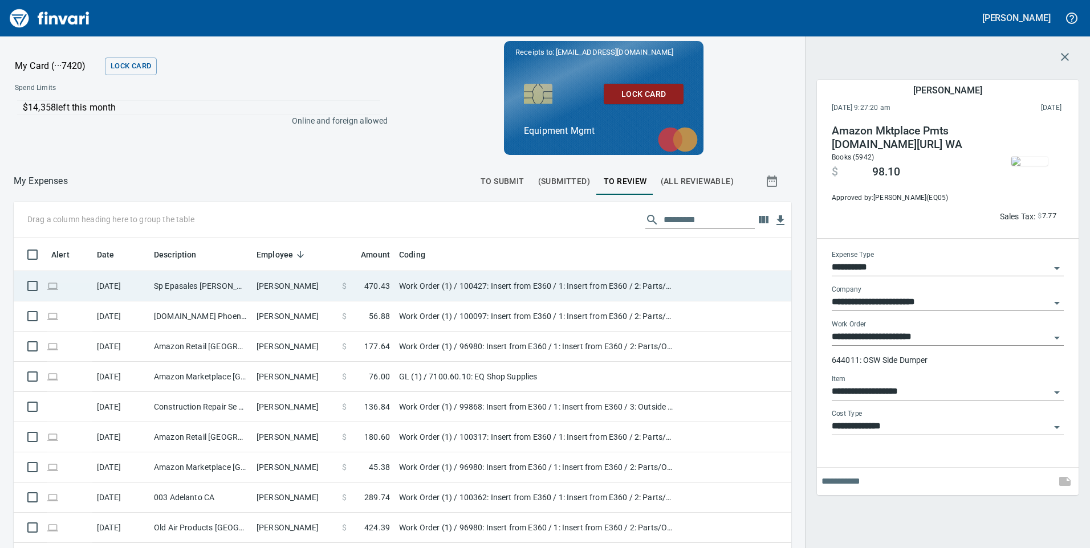
click at [299, 290] on td "[PERSON_NAME]" at bounding box center [295, 286] width 86 height 30
type input "**********"
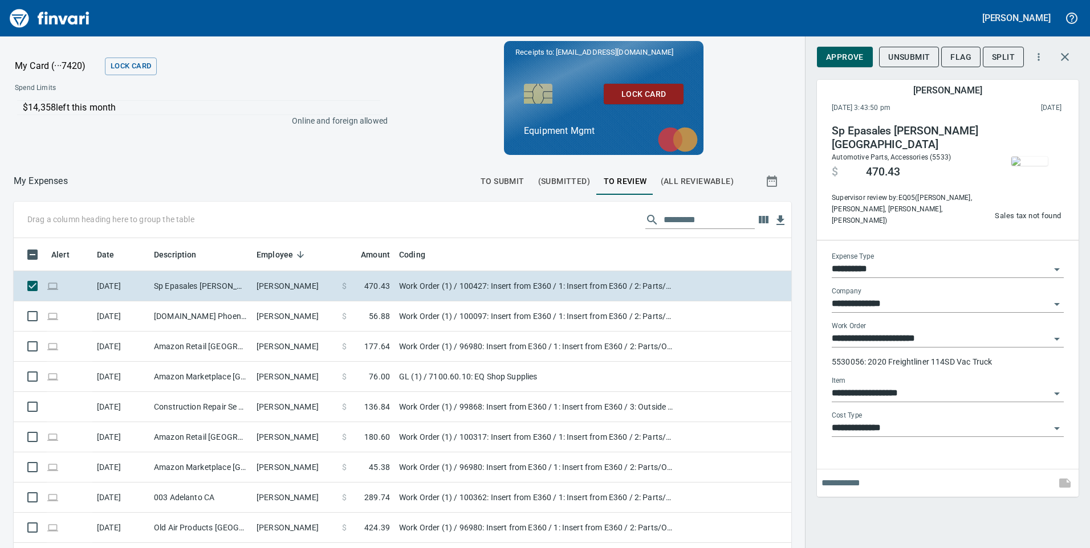
scroll to position [414, 752]
click at [847, 56] on span "Approve" at bounding box center [845, 57] width 38 height 14
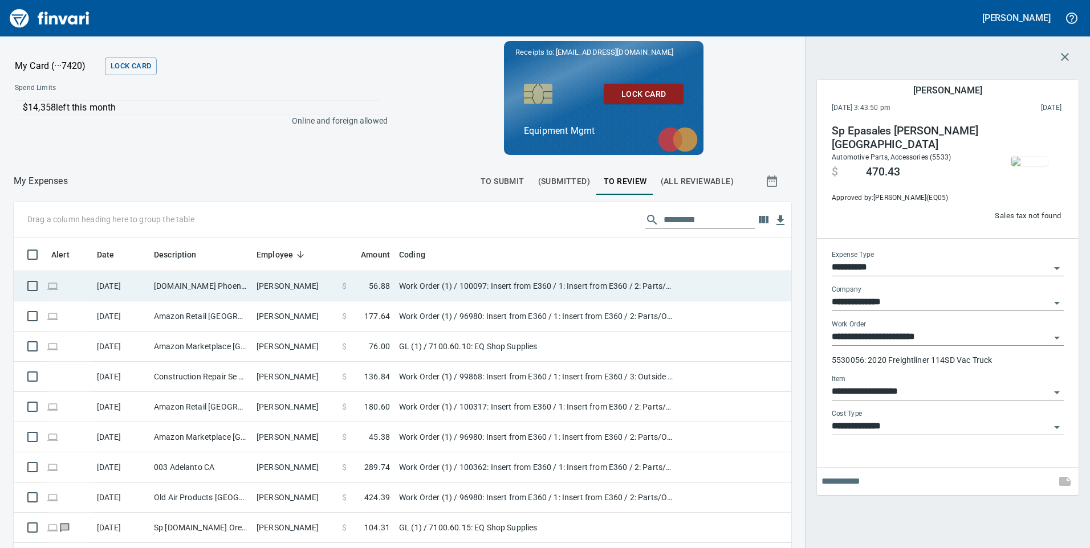
click at [305, 286] on td "[PERSON_NAME]" at bounding box center [295, 286] width 86 height 30
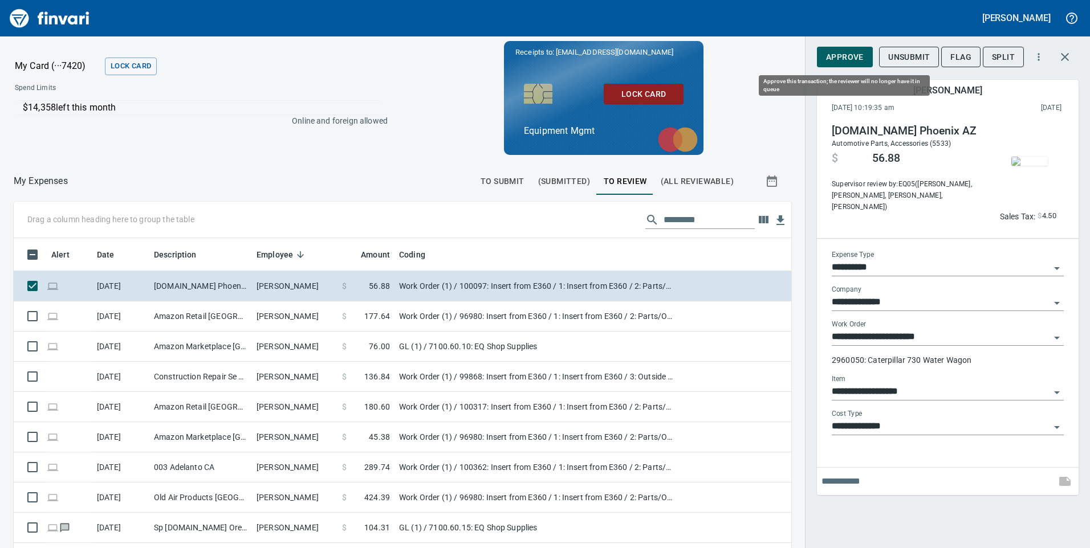
click at [846, 54] on span "Approve" at bounding box center [845, 57] width 38 height 14
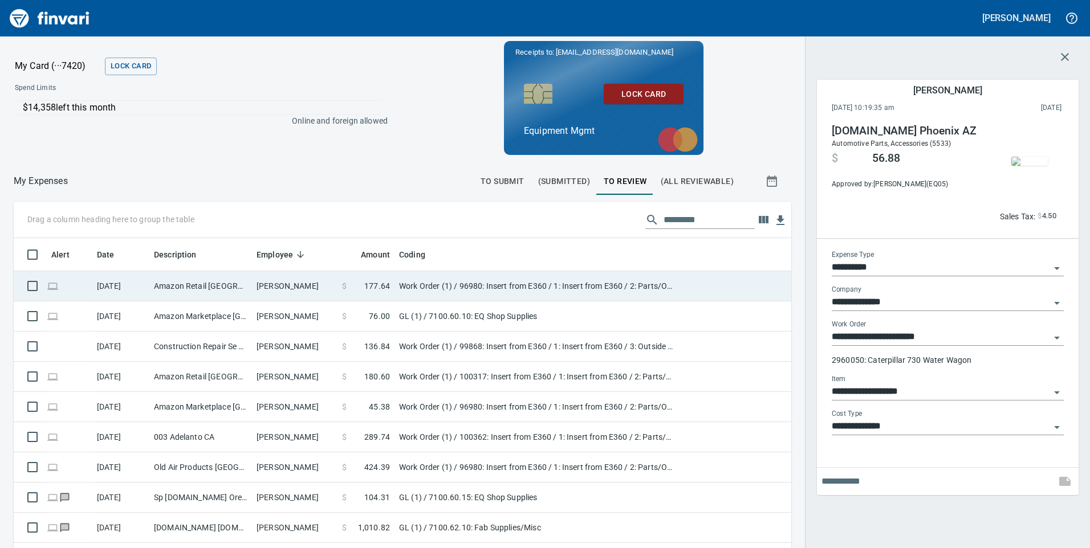
click at [336, 292] on td "[PERSON_NAME]" at bounding box center [295, 286] width 86 height 30
type input "**********"
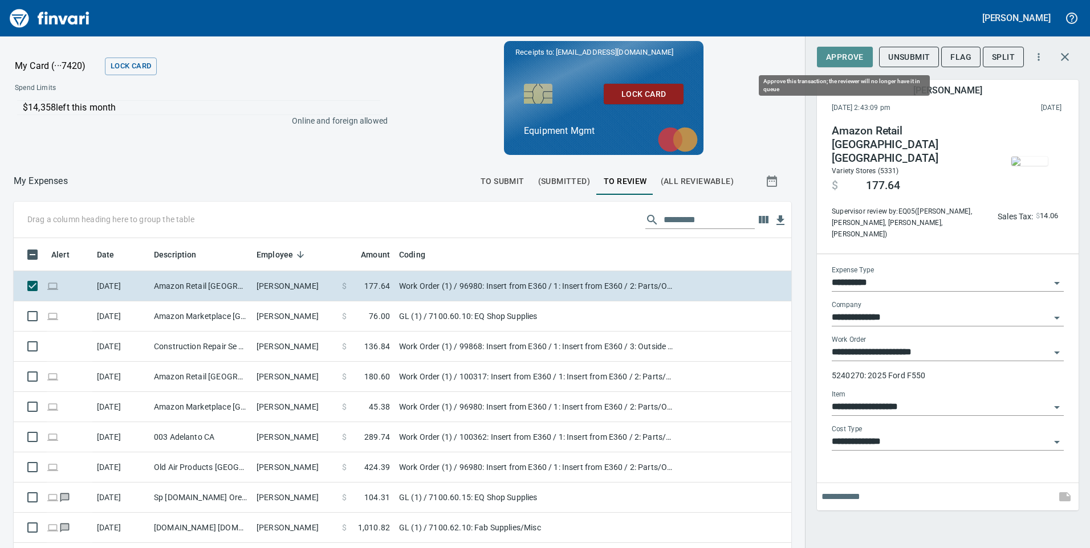
click at [849, 55] on span "Approve" at bounding box center [845, 57] width 38 height 14
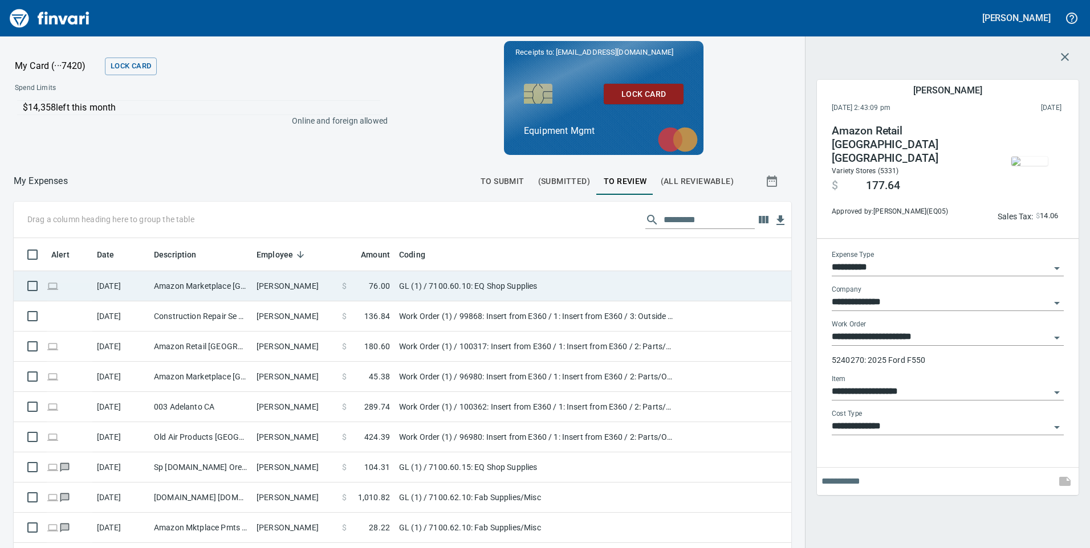
click at [321, 288] on td "[PERSON_NAME]" at bounding box center [295, 286] width 86 height 30
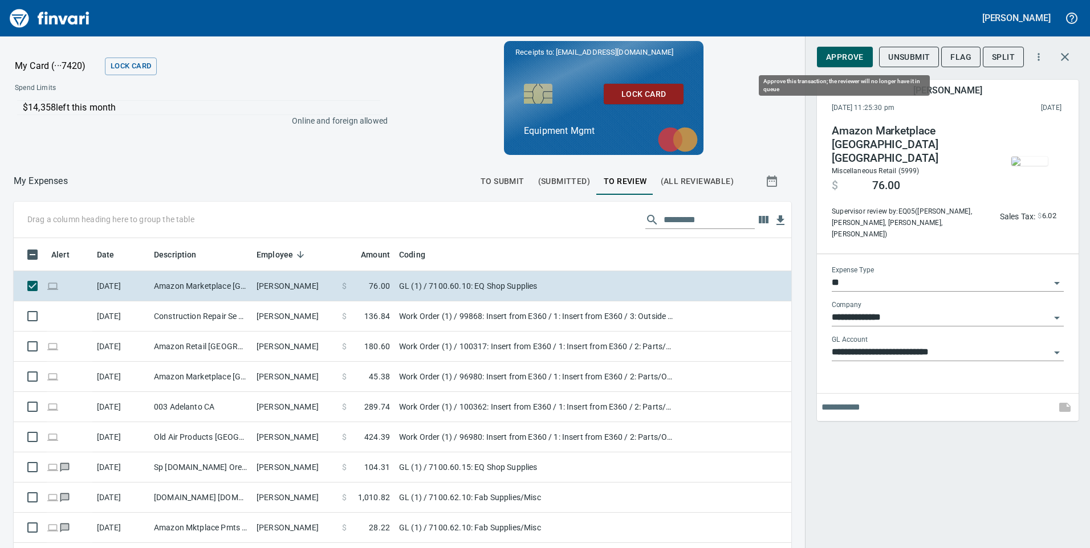
scroll to position [414, 752]
click at [862, 63] on span "Approve" at bounding box center [845, 57] width 38 height 14
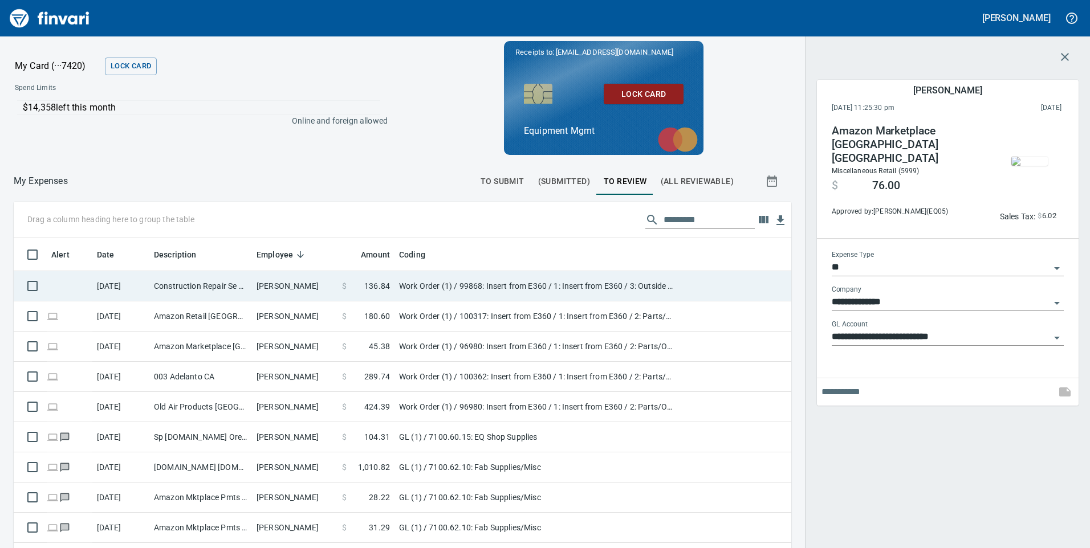
click at [329, 289] on td "[PERSON_NAME]" at bounding box center [295, 286] width 86 height 30
type input "**********"
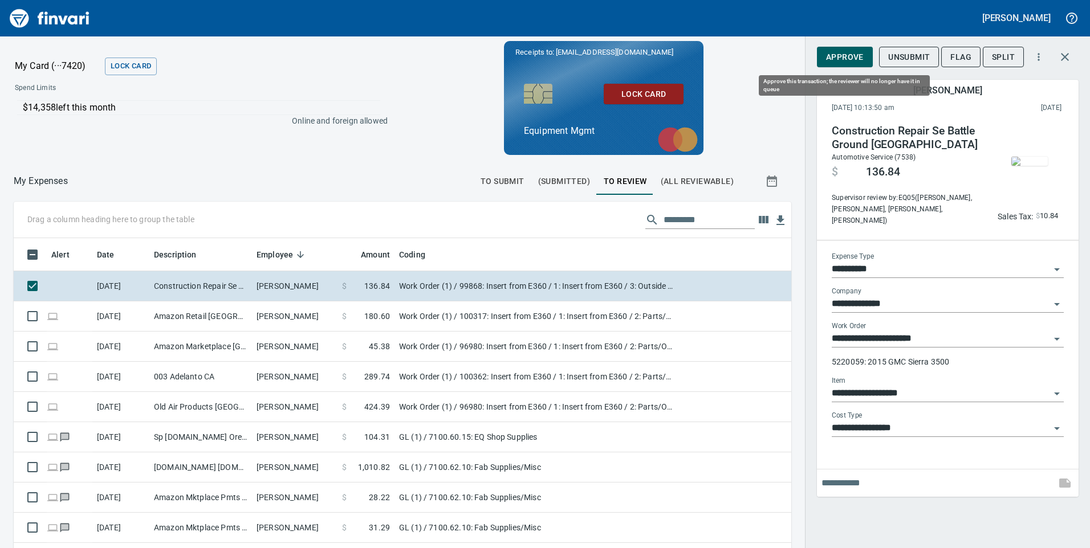
click at [851, 54] on span "Approve" at bounding box center [845, 57] width 38 height 14
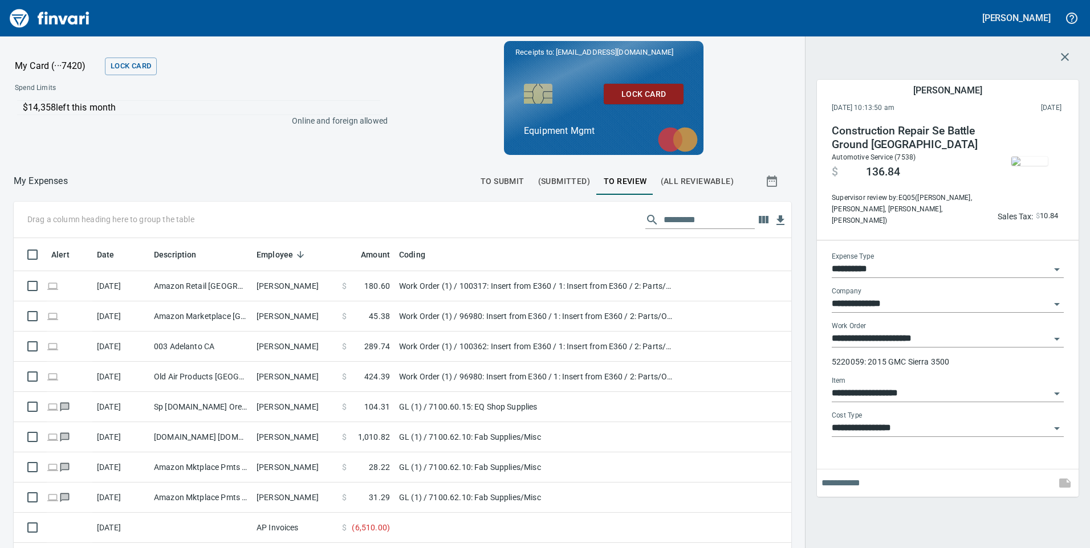
scroll to position [414, 752]
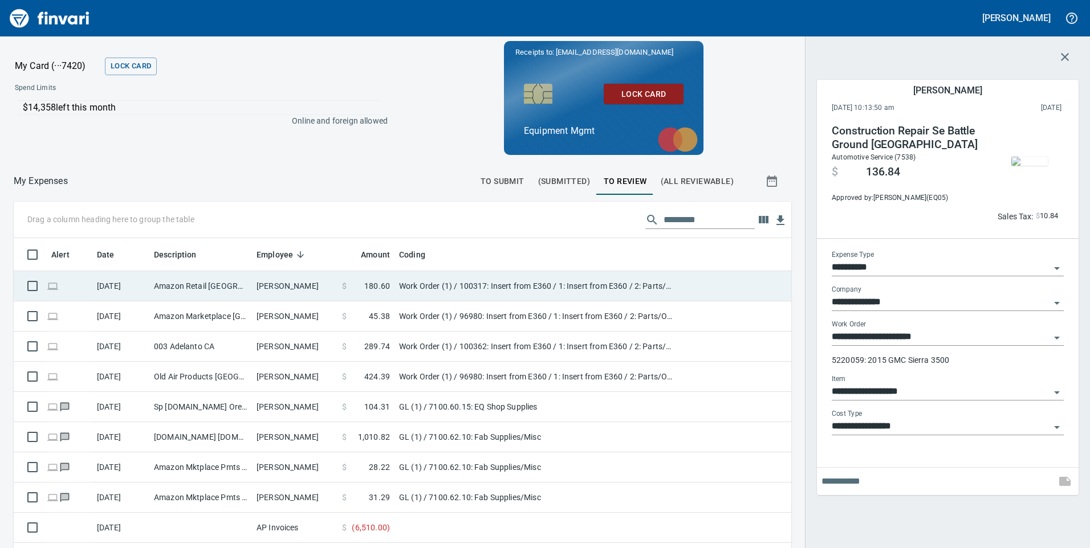
click at [331, 280] on td "[PERSON_NAME]" at bounding box center [295, 286] width 86 height 30
type input "**********"
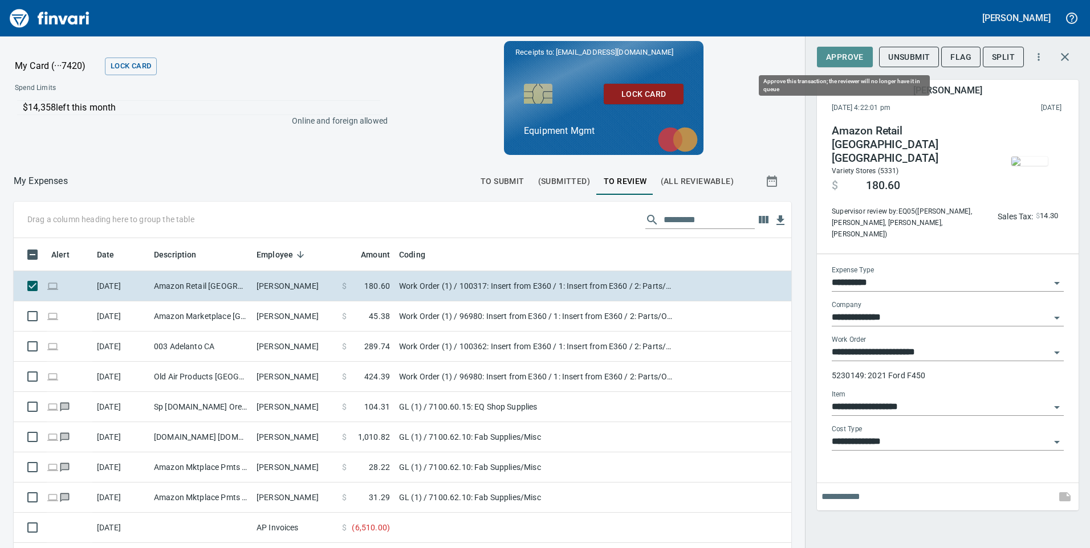
click at [835, 56] on span "Approve" at bounding box center [845, 57] width 38 height 14
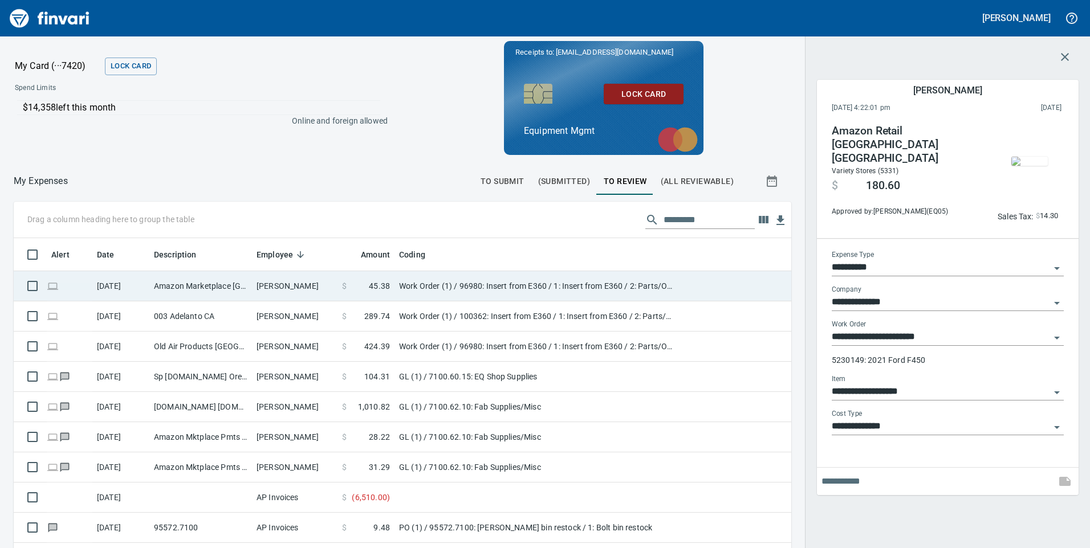
scroll to position [414, 752]
click at [306, 286] on td "[PERSON_NAME]" at bounding box center [295, 286] width 86 height 30
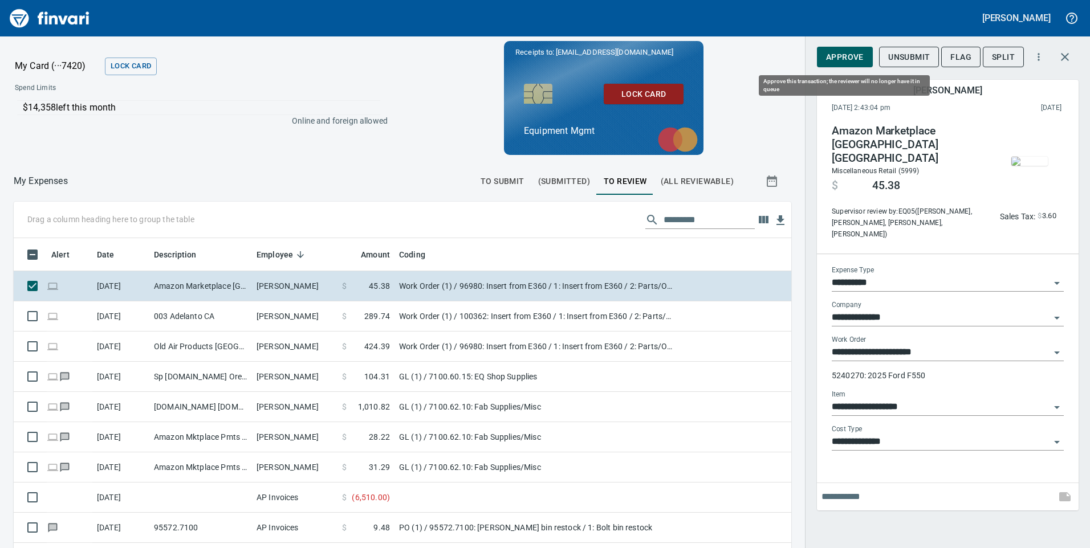
click at [866, 56] on button "Approve" at bounding box center [845, 57] width 56 height 21
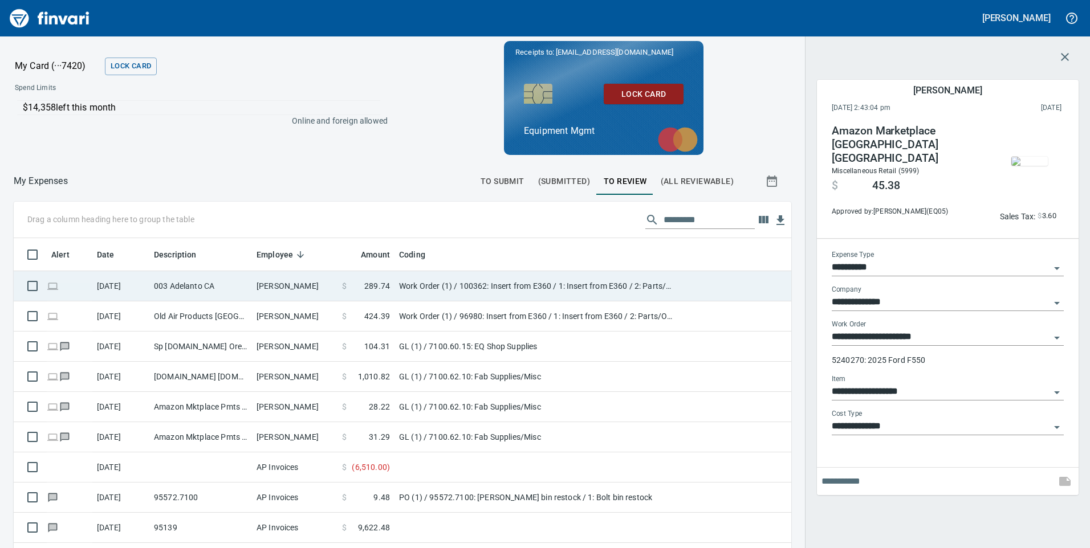
click at [307, 287] on td "[PERSON_NAME]" at bounding box center [295, 286] width 86 height 30
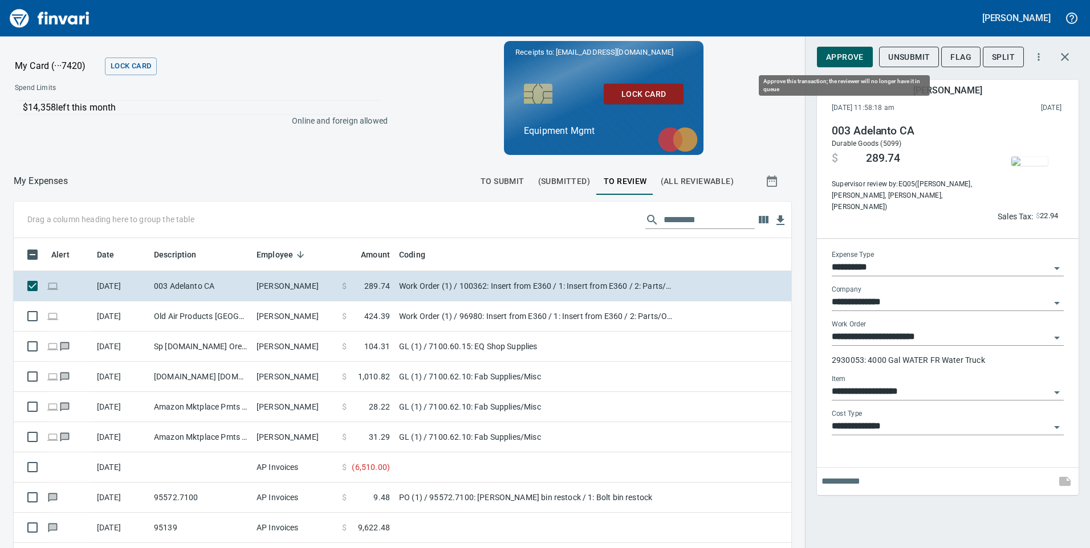
click at [833, 55] on span "Approve" at bounding box center [845, 57] width 38 height 14
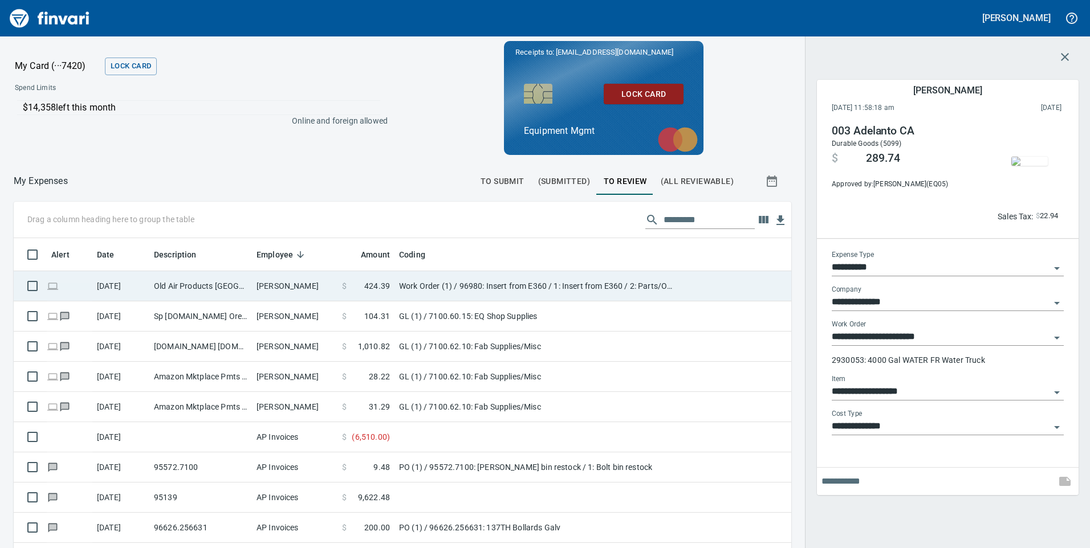
scroll to position [414, 752]
click at [326, 284] on td "[PERSON_NAME]" at bounding box center [295, 286] width 86 height 30
type input "**********"
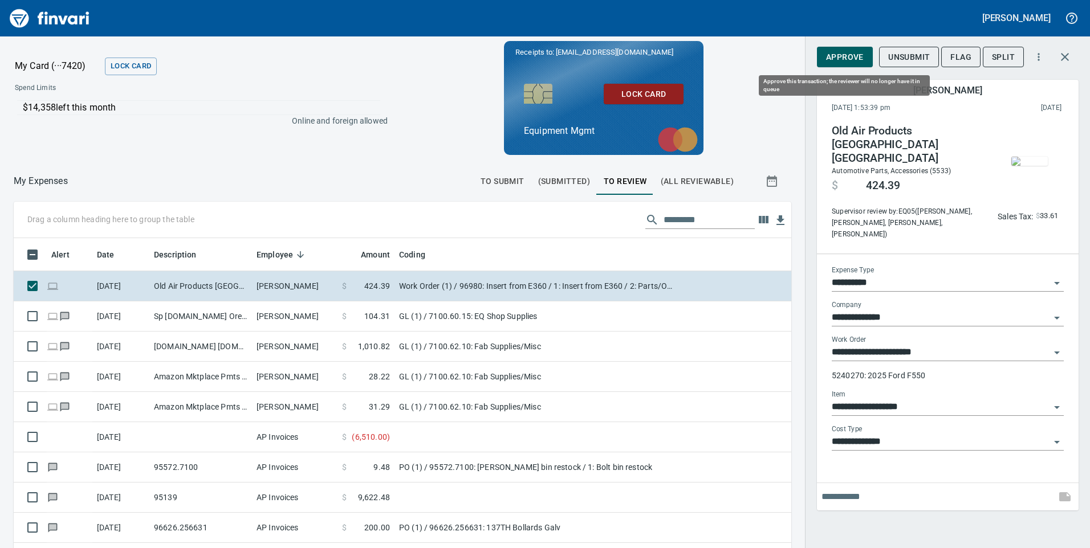
click at [856, 58] on span "Approve" at bounding box center [845, 57] width 38 height 14
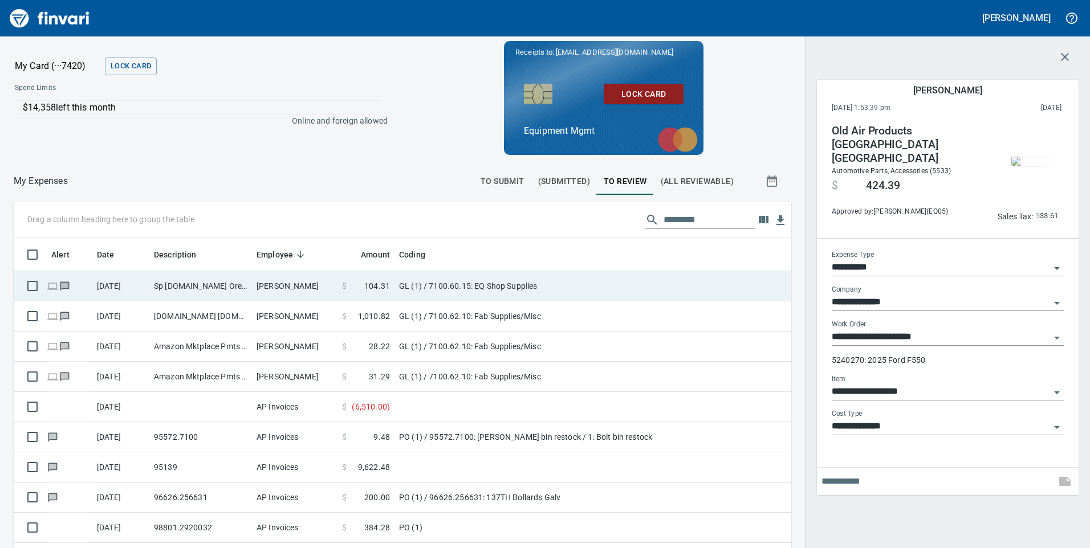
scroll to position [414, 752]
click at [312, 285] on td "[PERSON_NAME]" at bounding box center [295, 286] width 86 height 30
type input "**"
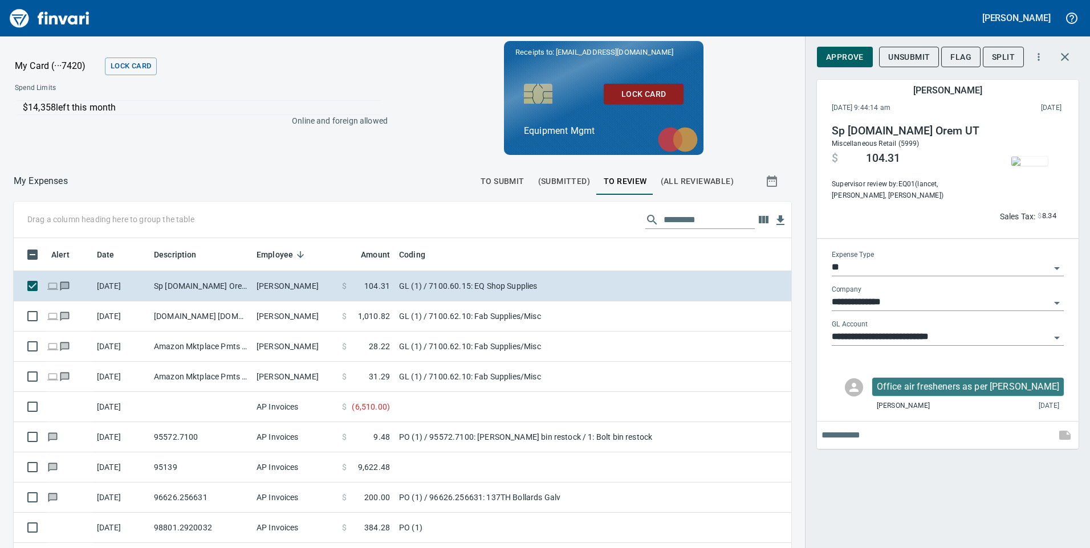
scroll to position [414, 752]
click at [840, 54] on span "Approve" at bounding box center [845, 57] width 38 height 14
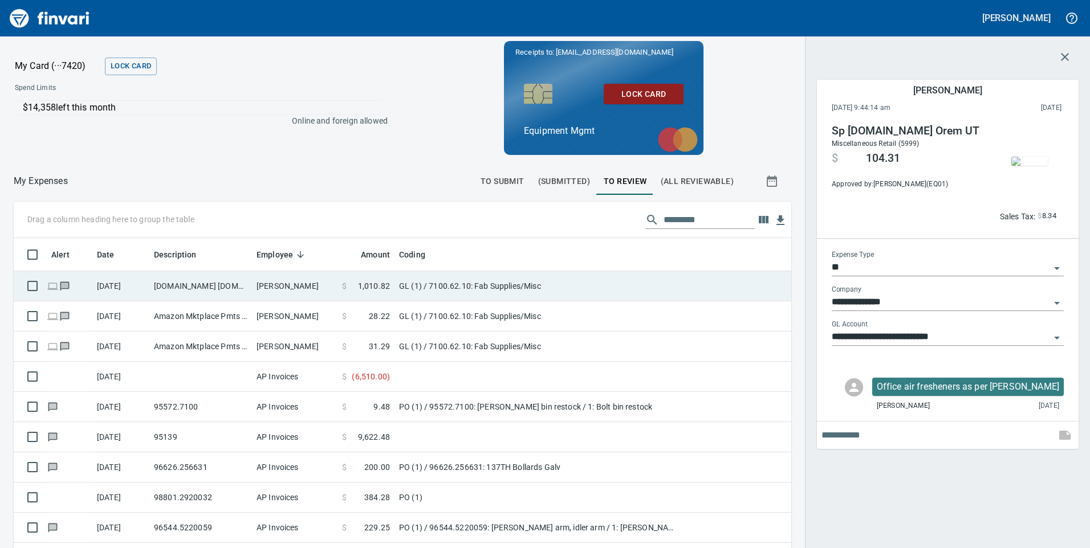
click at [319, 284] on td "[PERSON_NAME]" at bounding box center [295, 286] width 86 height 30
type input "**********"
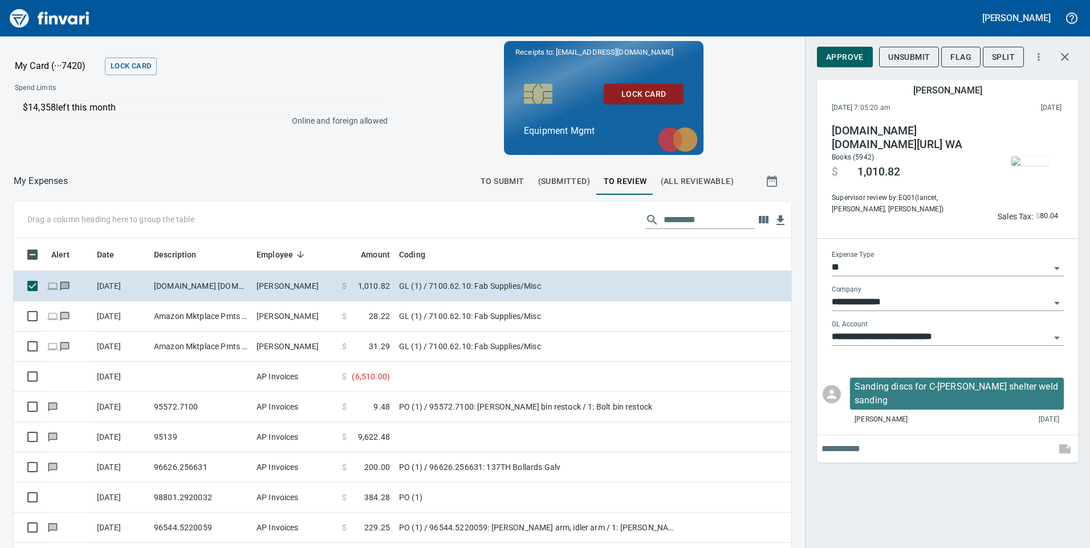
scroll to position [414, 752]
click at [849, 57] on span "Approve" at bounding box center [845, 57] width 38 height 14
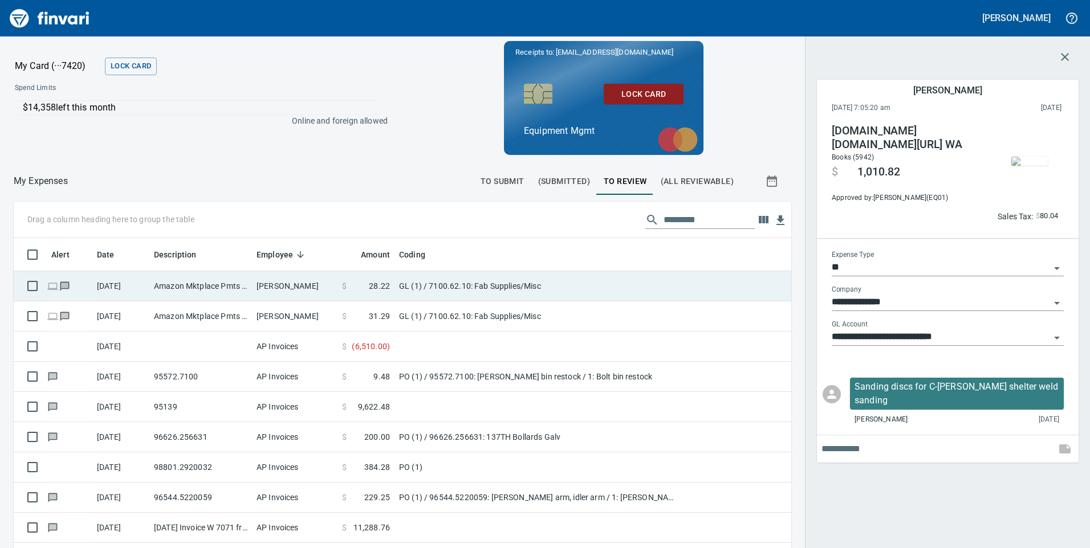
click at [311, 289] on td "[PERSON_NAME]" at bounding box center [295, 286] width 86 height 30
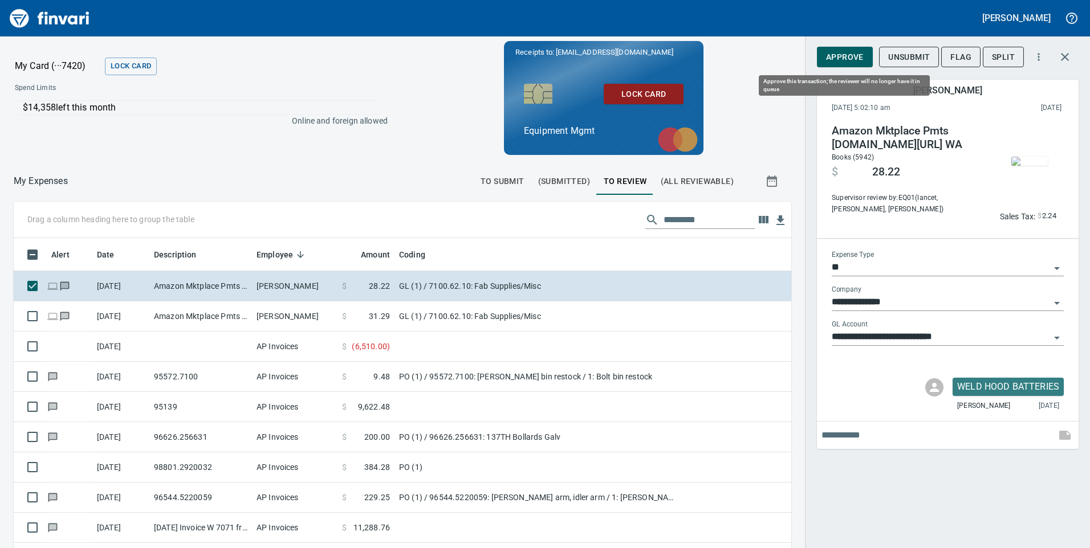
scroll to position [414, 752]
click at [849, 53] on span "Approve" at bounding box center [845, 57] width 38 height 14
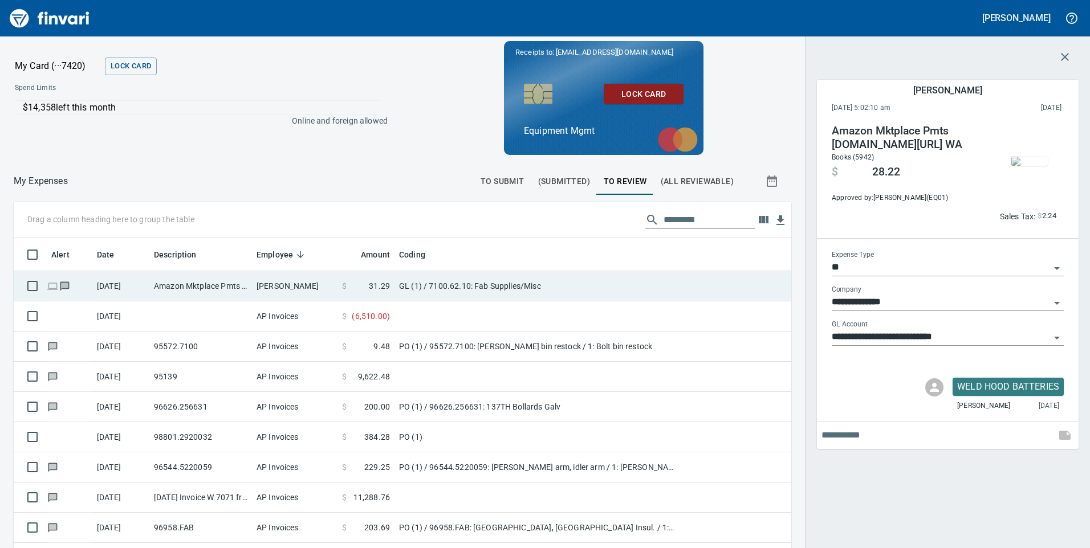
click at [288, 282] on td "[PERSON_NAME]" at bounding box center [295, 286] width 86 height 30
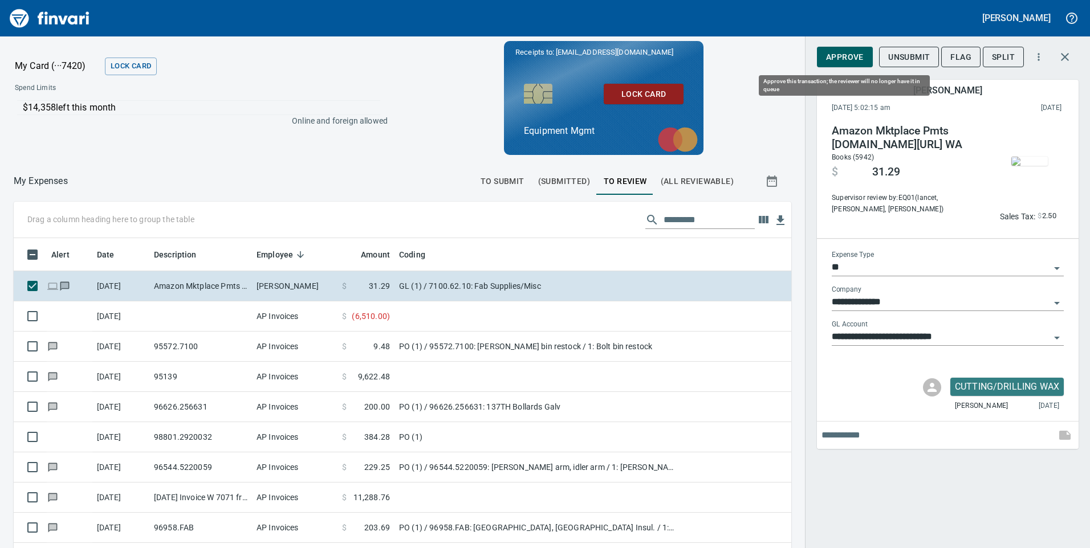
click at [845, 55] on span "Approve" at bounding box center [845, 57] width 38 height 14
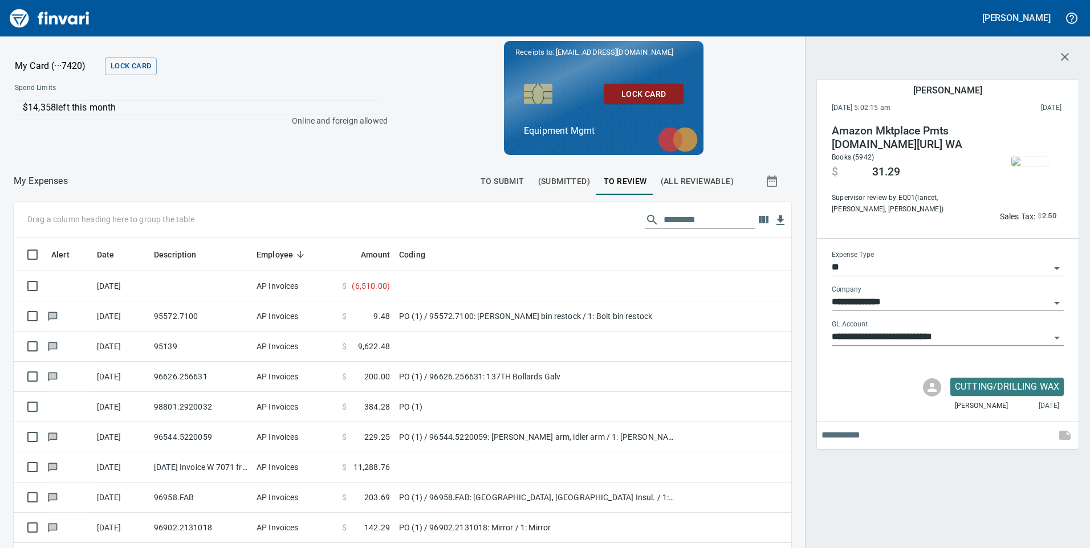
scroll to position [414, 752]
